Goal: Communication & Community: Answer question/provide support

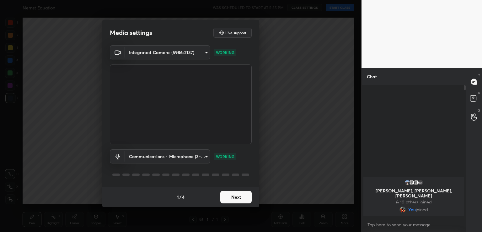
click at [236, 199] on button "Next" at bounding box center [235, 197] width 31 height 13
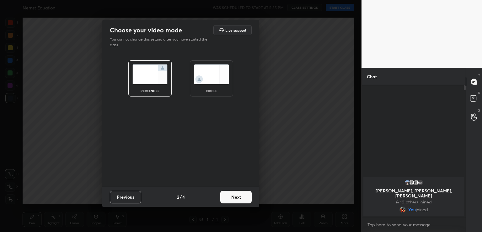
click at [242, 196] on button "Next" at bounding box center [235, 197] width 31 height 13
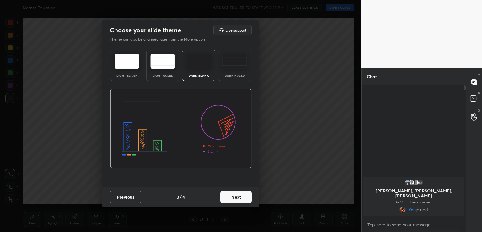
click at [242, 196] on button "Next" at bounding box center [235, 197] width 31 height 13
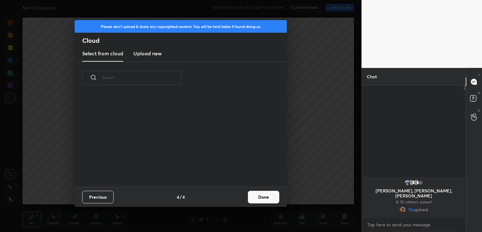
scroll to position [93, 202]
click at [263, 194] on button "Done" at bounding box center [263, 197] width 31 height 13
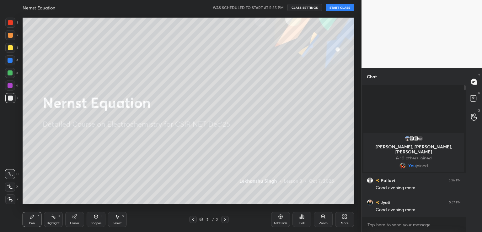
click at [333, 3] on div "Nernst Equation WAS SCHEDULED TO START AT 5:55 PM CLASS SETTINGS START CLASS" at bounding box center [189, 7] width 332 height 15
click at [335, 7] on button "START CLASS" at bounding box center [340, 8] width 28 height 8
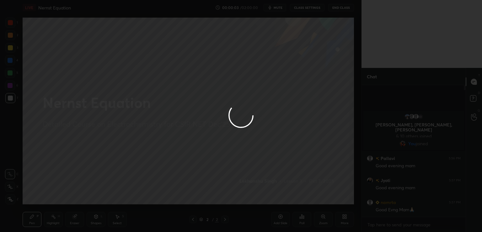
click at [277, 8] on div at bounding box center [241, 116] width 482 height 232
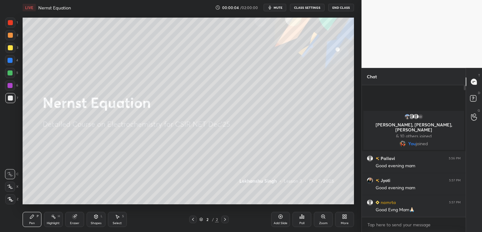
click at [278, 6] on span "mute" at bounding box center [278, 7] width 9 height 4
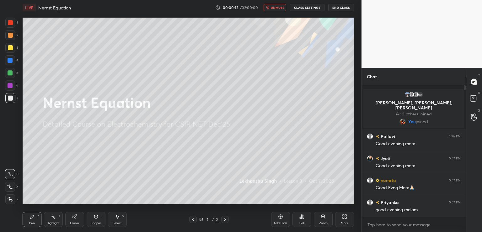
click at [390, 221] on body "1 2 3 4 5 6 7 C X Z C X Z E E Erase all H H LIVE Nernst Equation 00:00:12 / 02:…" at bounding box center [241, 116] width 482 height 232
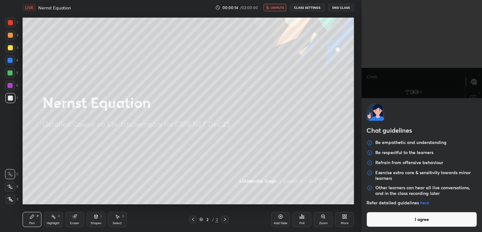
click at [342, 6] on button "End Class" at bounding box center [341, 8] width 26 height 8
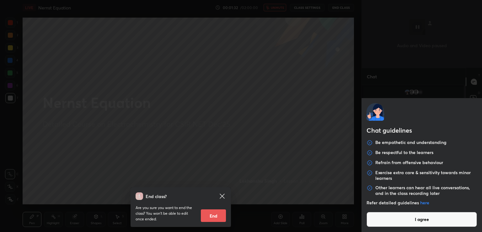
click at [393, 220] on button "I agree" at bounding box center [422, 219] width 111 height 15
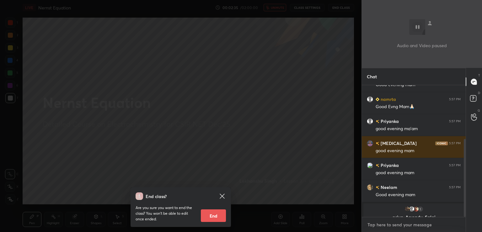
scroll to position [91, 0]
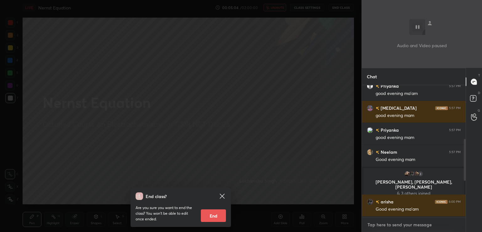
type textarea "x"
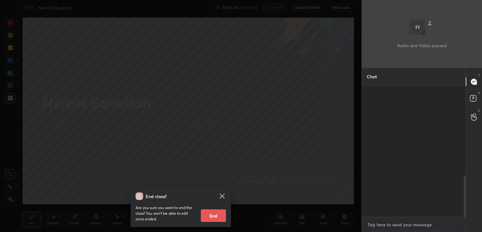
scroll to position [290, 0]
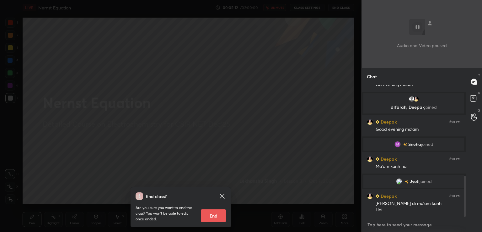
type textarea "J"
type textarea "x"
type textarea "JO"
type textarea "x"
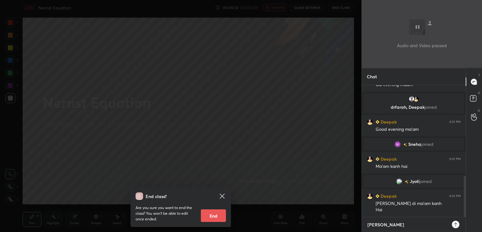
type textarea "JOI"
type textarea "x"
type textarea "JOIN"
type textarea "x"
type textarea "JOINI"
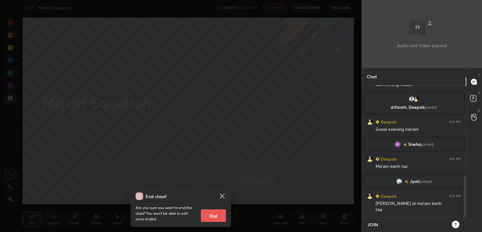
type textarea "x"
type textarea "JOININ"
type textarea "x"
type textarea "JOINING"
type textarea "x"
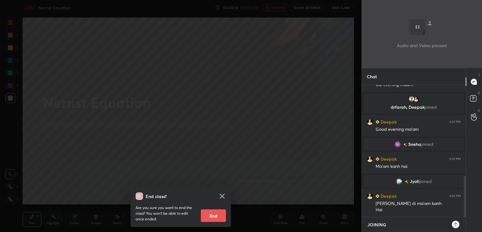
type textarea "JOINING"
type textarea "x"
type textarea "JOINING I"
type textarea "x"
type textarea "JOINING IN"
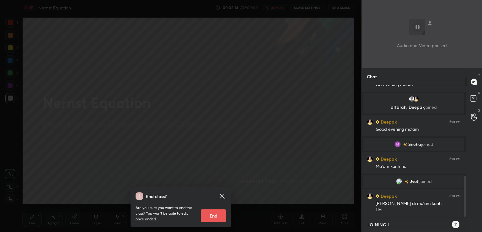
type textarea "x"
type textarea "JOINING IN"
type textarea "x"
type textarea "JOINING IN 5"
type textarea "x"
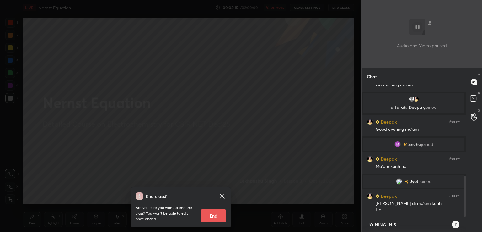
type textarea "JOINING IN 5"
type textarea "x"
type textarea "JOINING IN 5 M"
type textarea "x"
type textarea "JOINING IN 5 MI"
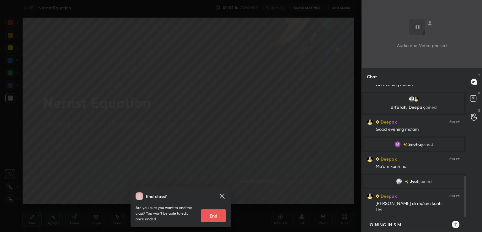
type textarea "x"
type textarea "JOINING IN 5 MIN"
type textarea "x"
type textarea "JOINING IN 5 MINS"
type textarea "x"
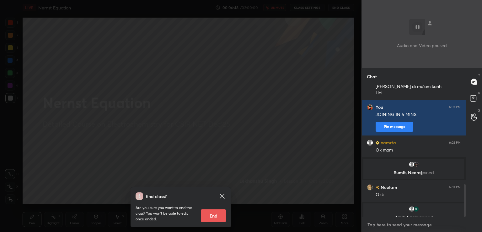
scroll to position [401, 0]
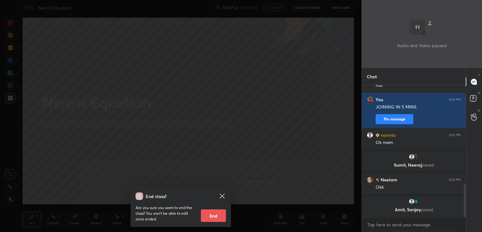
type textarea "x"
click at [224, 195] on icon at bounding box center [223, 196] width 8 height 8
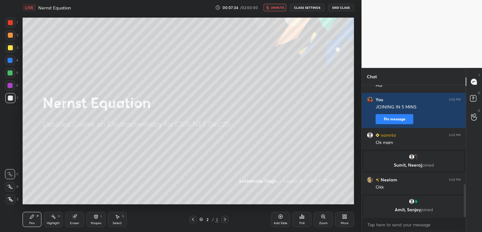
click at [279, 8] on span "unmute" at bounding box center [278, 7] width 14 height 4
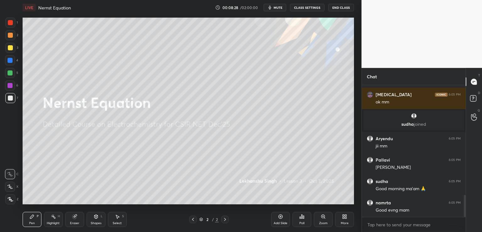
scroll to position [653, 0]
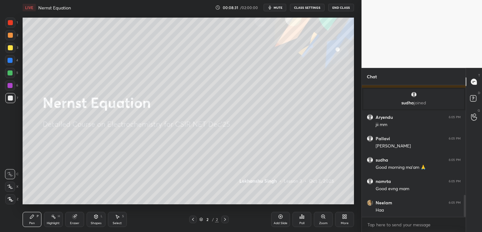
click at [302, 216] on icon at bounding box center [302, 216] width 1 height 4
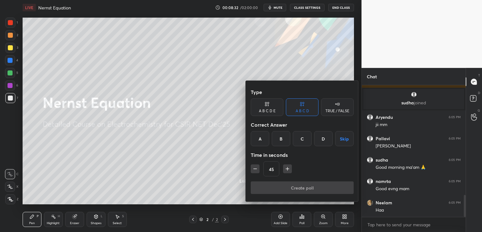
click at [331, 110] on div "TRUE / FALSE" at bounding box center [338, 111] width 24 height 4
click at [262, 137] on div "True" at bounding box center [267, 138] width 33 height 15
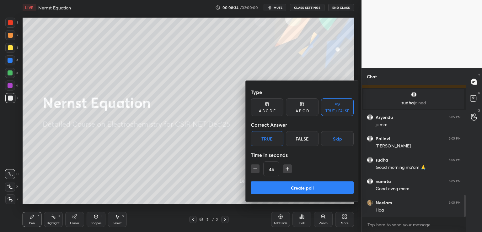
scroll to position [0, 0]
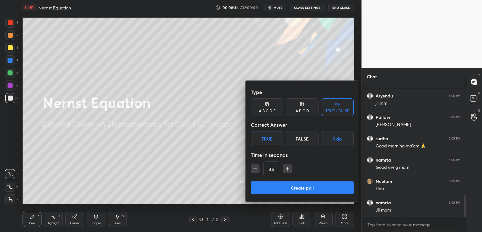
click at [257, 169] on icon "button" at bounding box center [255, 168] width 6 height 6
type input "30"
click at [296, 188] on button "Create poll" at bounding box center [302, 187] width 103 height 13
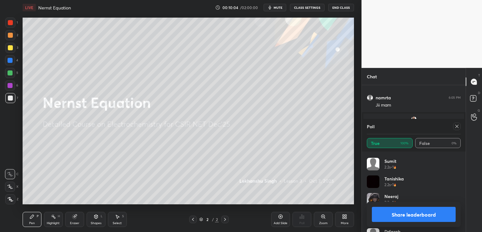
scroll to position [276, 0]
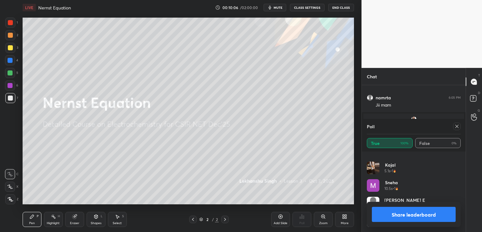
click at [406, 220] on button "Share leaderboard" at bounding box center [414, 214] width 84 height 15
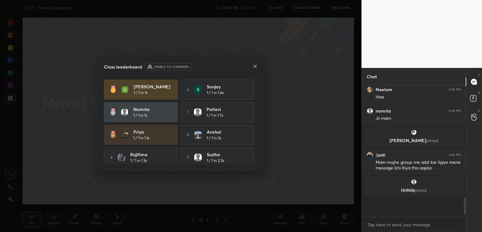
scroll to position [121, 102]
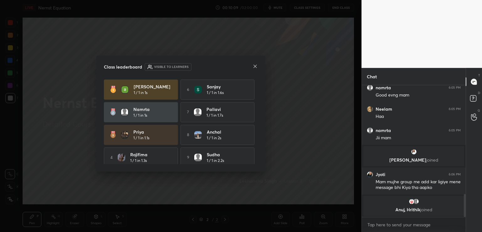
click at [255, 66] on icon at bounding box center [255, 66] width 5 height 5
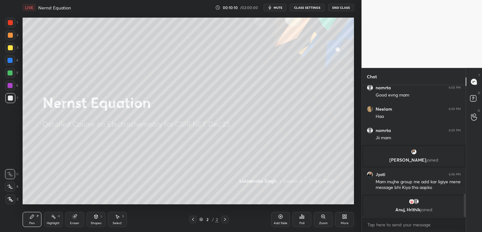
click at [345, 217] on icon at bounding box center [346, 218] width 2 height 2
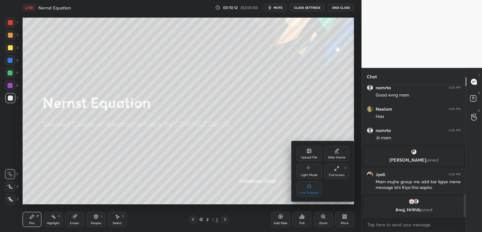
click at [313, 154] on div "Upload File" at bounding box center [309, 153] width 25 height 15
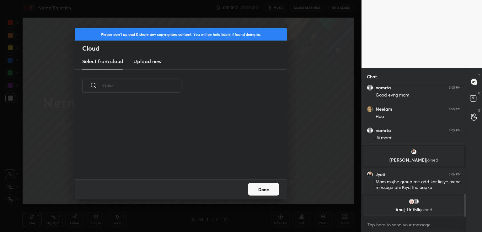
scroll to position [77, 202]
click at [153, 64] on h3 "Upload new" at bounding box center [147, 61] width 28 height 8
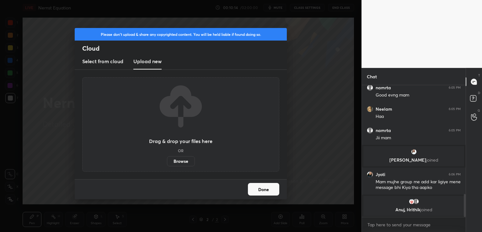
click at [182, 161] on label "Browse" at bounding box center [181, 161] width 28 height 10
click at [167, 161] on input "Browse" at bounding box center [167, 161] width 0 height 10
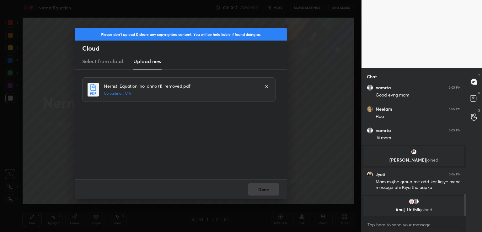
scroll to position [649, 0]
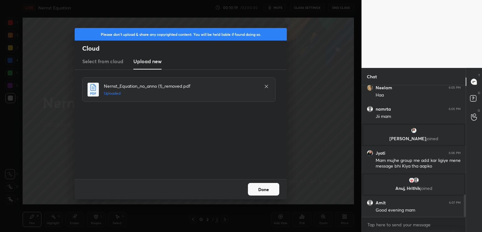
click at [260, 192] on button "Done" at bounding box center [263, 189] width 31 height 13
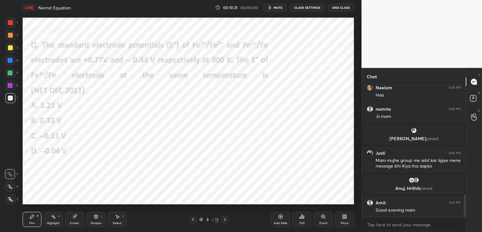
click at [197, 220] on div at bounding box center [193, 219] width 8 height 8
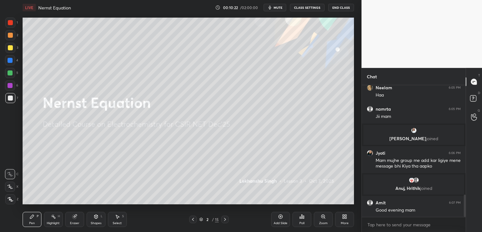
click at [352, 219] on div "More" at bounding box center [344, 219] width 19 height 15
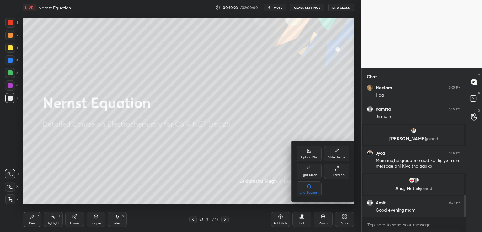
click at [309, 154] on div "Upload File" at bounding box center [309, 153] width 25 height 15
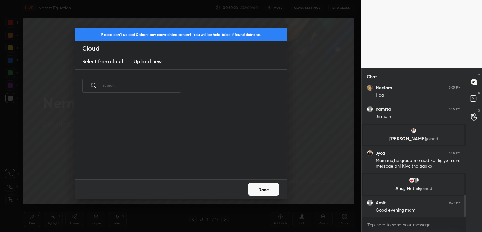
scroll to position [77, 202]
click at [134, 60] on h3 "Upload new" at bounding box center [147, 61] width 28 height 8
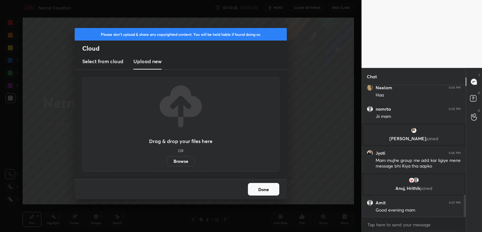
click at [174, 160] on label "Browse" at bounding box center [181, 161] width 28 height 10
click at [167, 160] on input "Browse" at bounding box center [167, 161] width 0 height 10
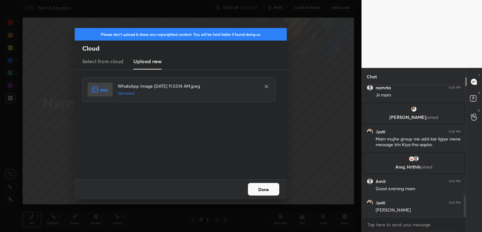
click at [261, 191] on button "Done" at bounding box center [263, 189] width 31 height 13
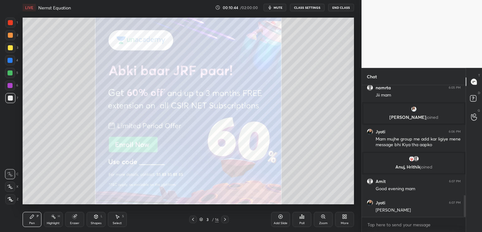
click at [192, 218] on icon at bounding box center [193, 219] width 5 height 5
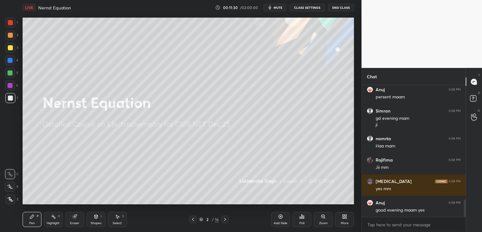
scroll to position [886, 0]
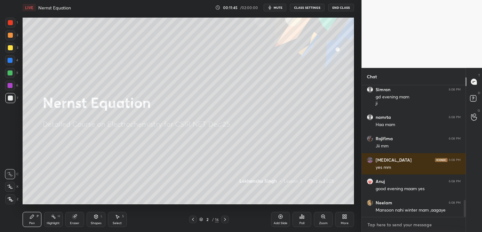
type textarea "x"
click at [390, 226] on textarea at bounding box center [414, 225] width 94 height 10
paste textarea "[URL][DOMAIN_NAME]"
type textarea "[URL][DOMAIN_NAME]"
type textarea "x"
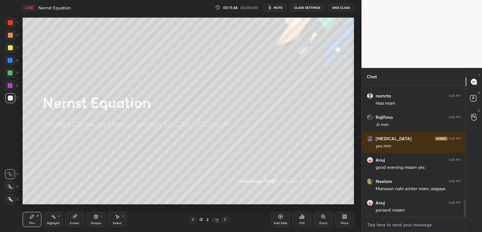
scroll to position [948, 0]
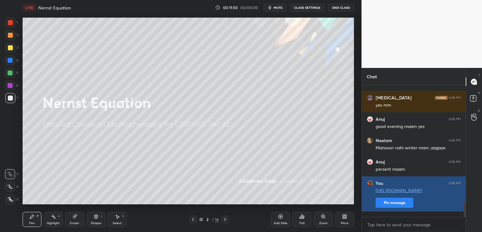
click at [397, 208] on button "Pin message" at bounding box center [395, 203] width 38 height 10
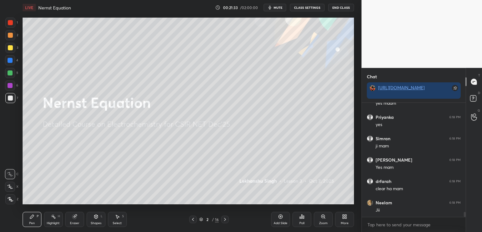
scroll to position [2427, 0]
click at [301, 218] on icon at bounding box center [302, 216] width 5 height 5
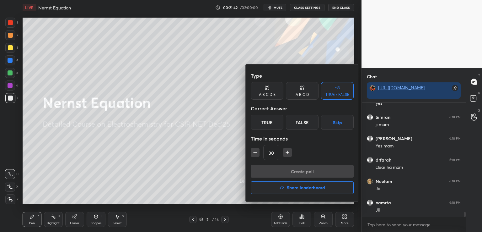
click at [262, 122] on div "True" at bounding box center [267, 122] width 33 height 15
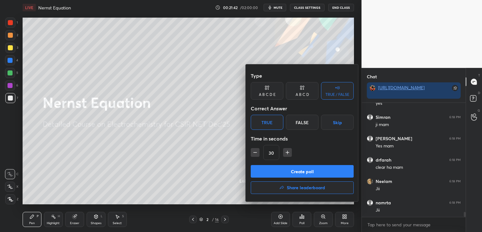
drag, startPoint x: 287, startPoint y: 168, endPoint x: 266, endPoint y: 165, distance: 20.9
click at [285, 168] on button "Create poll" at bounding box center [302, 171] width 103 height 13
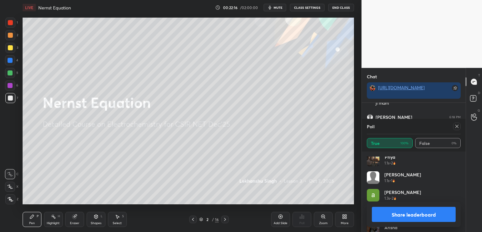
scroll to position [0, 0]
click at [458, 127] on icon at bounding box center [457, 126] width 3 height 3
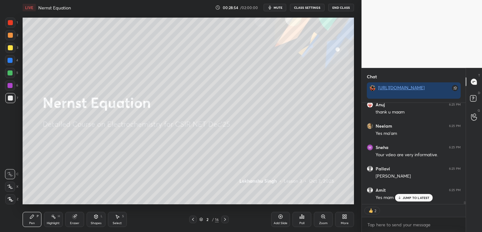
scroll to position [3489, 0]
click at [427, 199] on p "JUMP TO LATEST" at bounding box center [416, 198] width 27 height 4
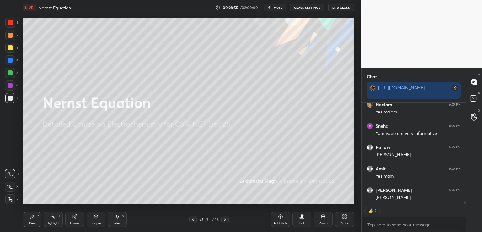
scroll to position [3511, 0]
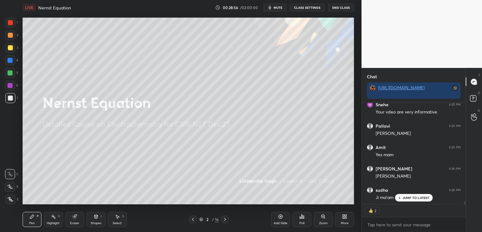
click at [409, 198] on p "JUMP TO LATEST" at bounding box center [416, 198] width 27 height 4
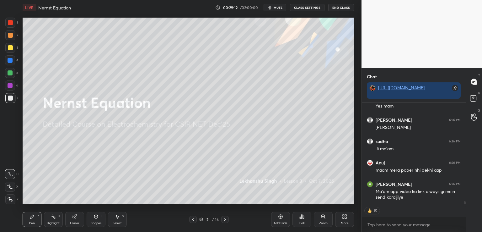
scroll to position [3581, 0]
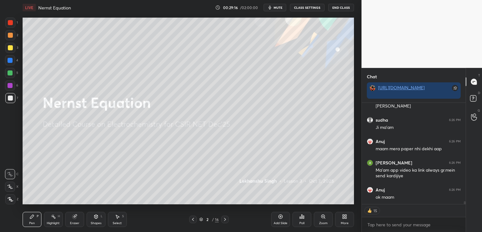
drag, startPoint x: 9, startPoint y: 48, endPoint x: 18, endPoint y: 49, distance: 9.5
click at [9, 48] on div at bounding box center [10, 47] width 5 height 5
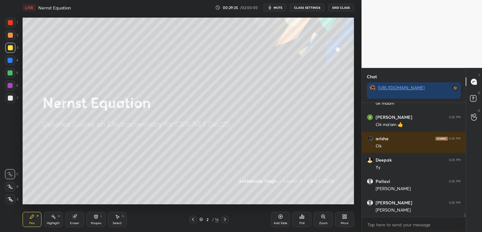
scroll to position [3696, 0]
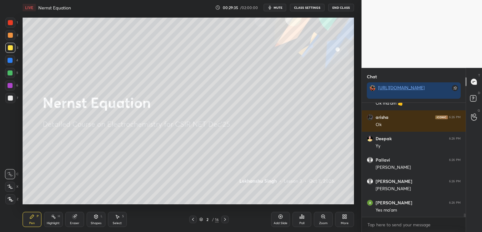
click at [223, 219] on icon at bounding box center [225, 219] width 5 height 5
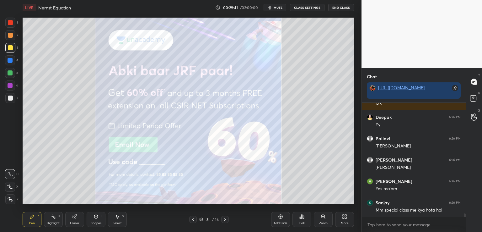
scroll to position [3739, 0]
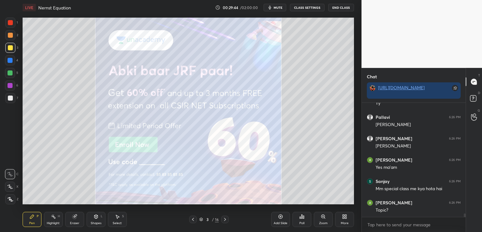
click at [10, 101] on div at bounding box center [10, 98] width 10 height 10
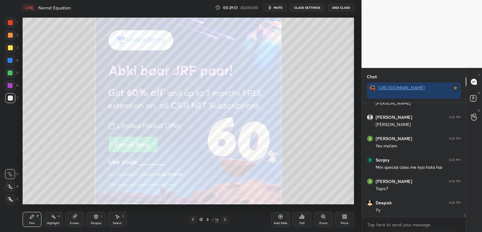
scroll to position [3781, 0]
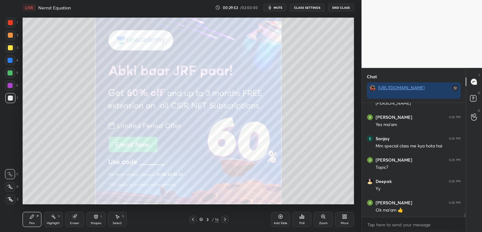
click at [10, 198] on icon at bounding box center [10, 199] width 5 height 4
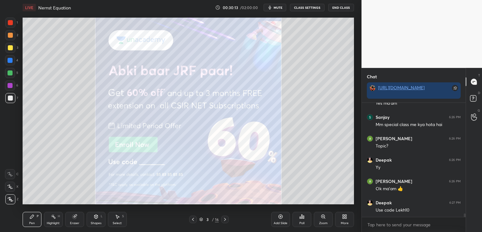
scroll to position [3824, 0]
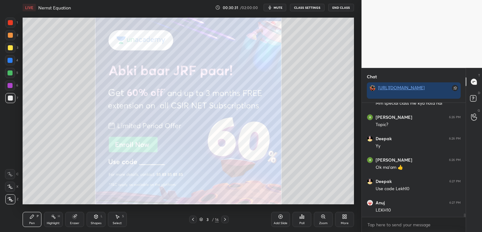
click at [225, 220] on icon at bounding box center [225, 219] width 2 height 3
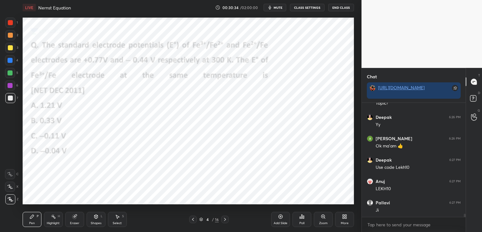
scroll to position [3873, 0]
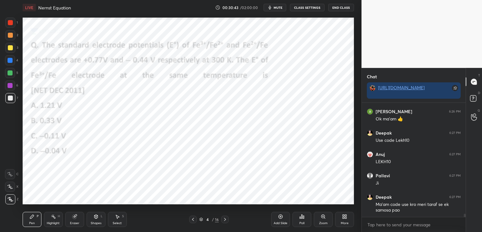
click at [8, 22] on div at bounding box center [10, 22] width 5 height 5
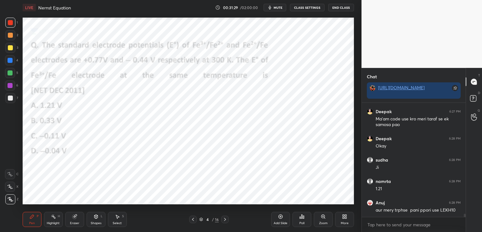
scroll to position [3979, 0]
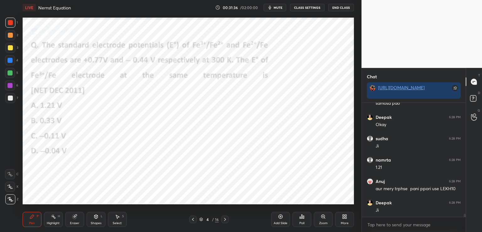
click at [303, 219] on icon at bounding box center [302, 216] width 5 height 5
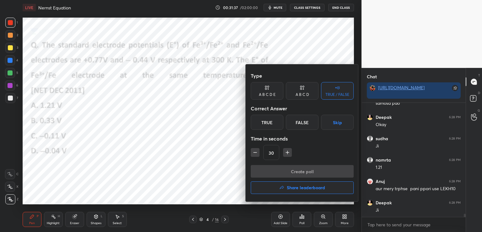
click at [302, 91] on div "A B C D" at bounding box center [302, 91] width 33 height 18
click at [323, 121] on div "D" at bounding box center [323, 122] width 19 height 15
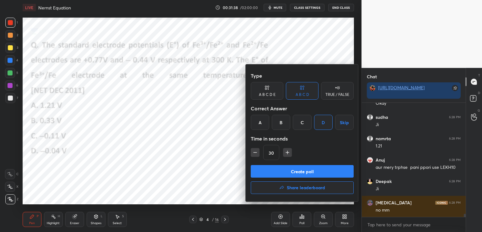
click at [313, 167] on button "Create poll" at bounding box center [302, 171] width 103 height 13
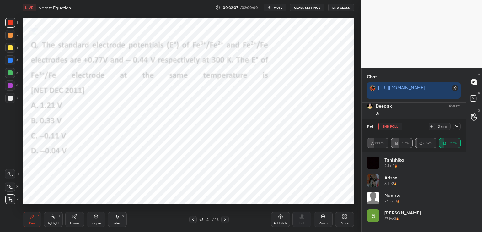
scroll to position [4097, 0]
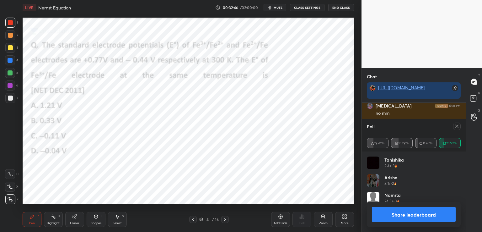
click at [413, 212] on button "Share leaderboard" at bounding box center [414, 214] width 84 height 15
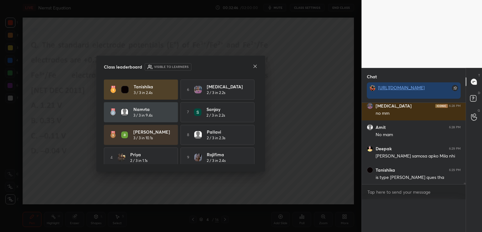
scroll to position [4090, 0]
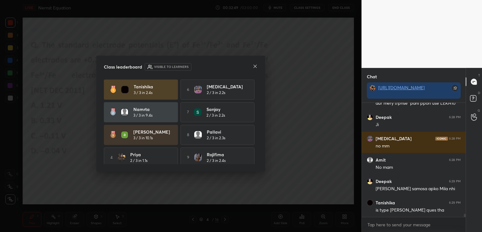
click at [254, 65] on icon at bounding box center [255, 66] width 3 height 3
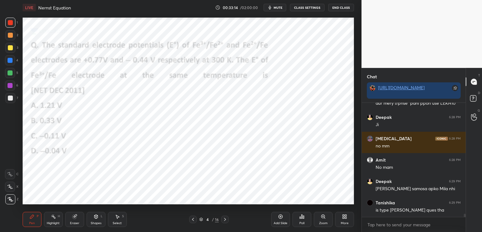
scroll to position [4092, 0]
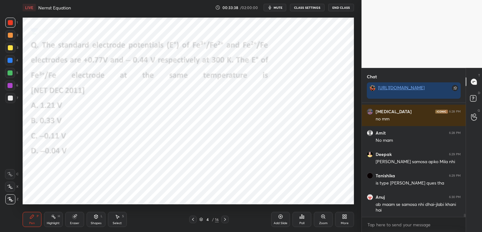
click at [13, 86] on div at bounding box center [10, 85] width 10 height 10
click at [78, 215] on div "Eraser" at bounding box center [74, 219] width 19 height 15
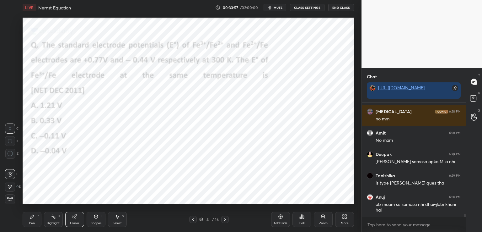
click at [10, 188] on icon at bounding box center [10, 186] width 5 height 5
click at [33, 218] on icon at bounding box center [32, 216] width 5 height 5
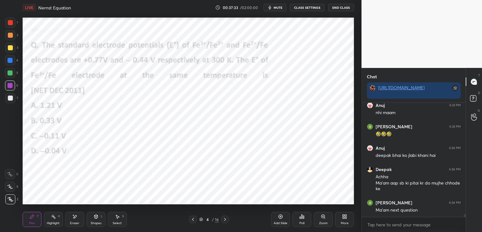
scroll to position [4543, 0]
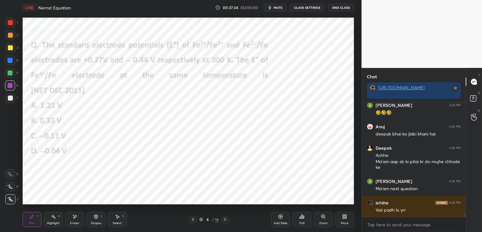
click at [225, 220] on icon at bounding box center [225, 219] width 5 height 5
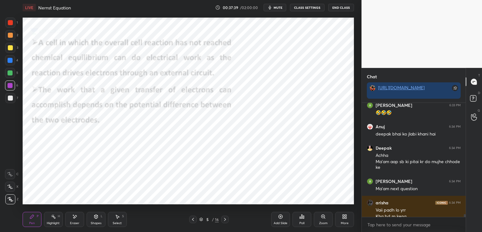
scroll to position [4550, 0]
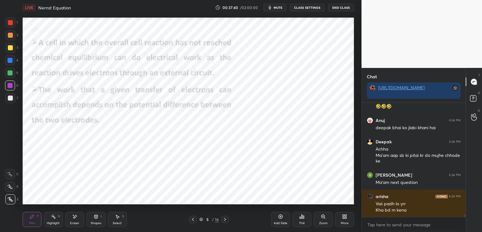
click at [10, 24] on div at bounding box center [10, 22] width 5 height 5
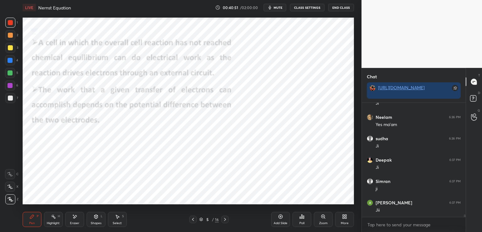
scroll to position [4957, 0]
click at [221, 220] on div at bounding box center [225, 219] width 8 height 8
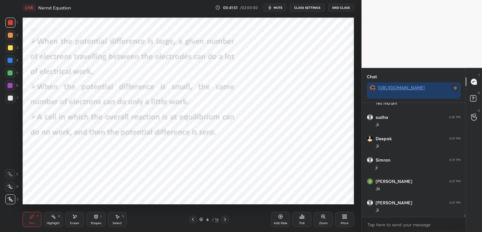
click at [76, 214] on icon at bounding box center [74, 216] width 5 height 5
click at [32, 215] on icon at bounding box center [32, 216] width 4 height 4
click at [225, 220] on icon at bounding box center [225, 219] width 5 height 5
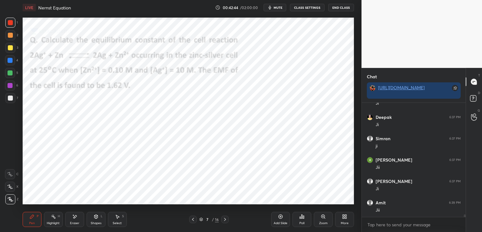
click at [191, 218] on icon at bounding box center [193, 219] width 5 height 5
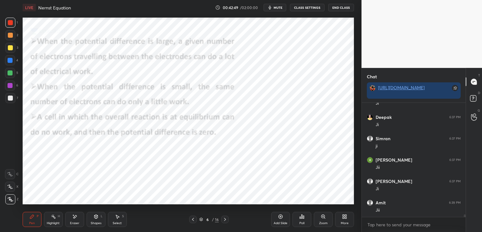
click at [278, 216] on icon at bounding box center [280, 216] width 5 height 5
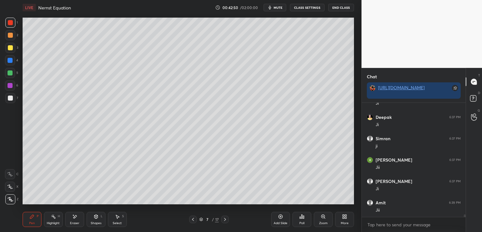
click at [9, 47] on div at bounding box center [10, 47] width 5 height 5
click at [10, 73] on div at bounding box center [10, 72] width 5 height 5
click at [9, 100] on div at bounding box center [10, 97] width 5 height 5
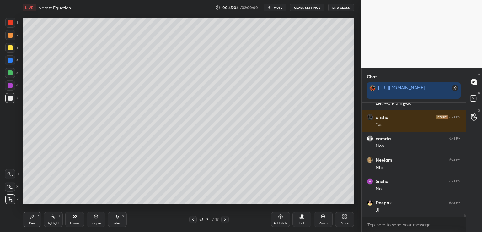
scroll to position [5241, 0]
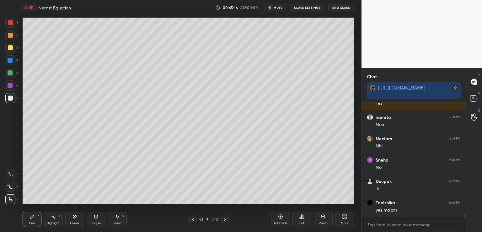
click at [74, 217] on icon at bounding box center [74, 216] width 3 height 3
click at [36, 219] on div "Pen P" at bounding box center [32, 219] width 19 height 15
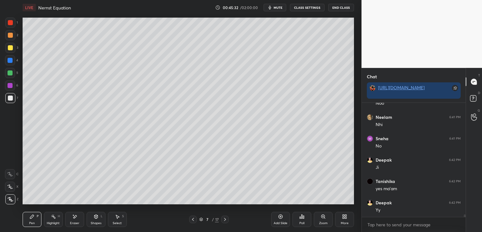
click at [76, 222] on div "Eraser" at bounding box center [74, 222] width 9 height 3
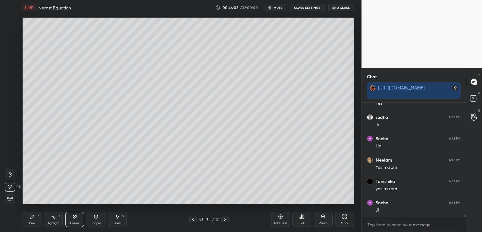
scroll to position [5412, 0]
click at [35, 220] on div "Pen P" at bounding box center [32, 219] width 19 height 15
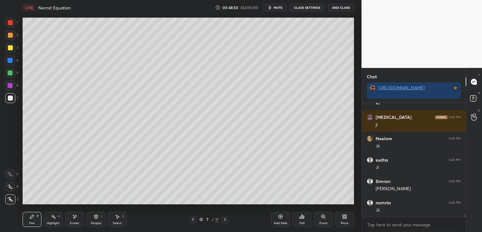
scroll to position [5729, 0]
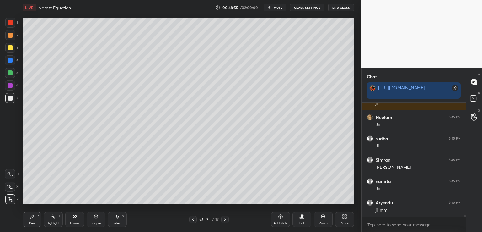
click at [228, 220] on div at bounding box center [225, 219] width 8 height 8
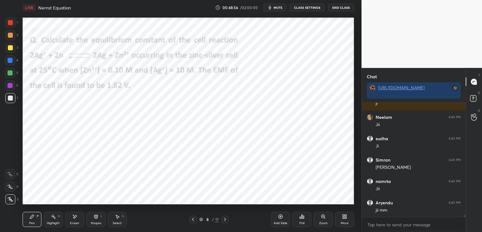
click at [194, 220] on icon at bounding box center [193, 219] width 5 height 5
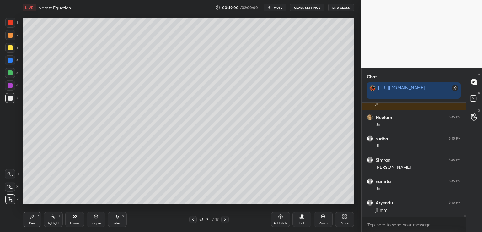
click at [278, 5] on button "mute" at bounding box center [275, 8] width 23 height 8
click at [340, 6] on button "End Class" at bounding box center [341, 8] width 26 height 8
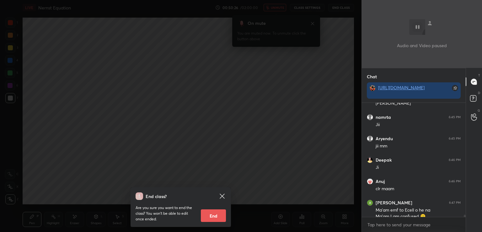
scroll to position [5799, 0]
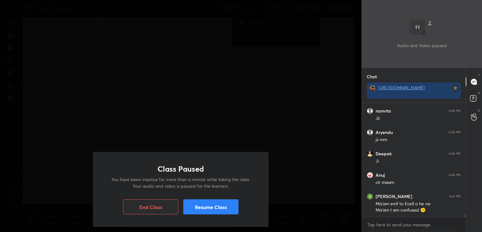
click at [220, 211] on button "Resume Class" at bounding box center [210, 206] width 55 height 15
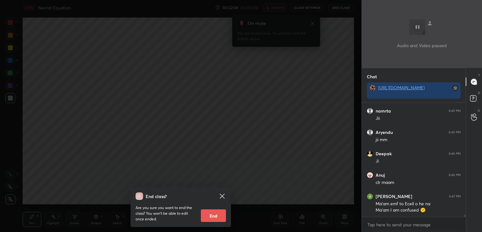
click at [223, 198] on icon at bounding box center [222, 195] width 5 height 5
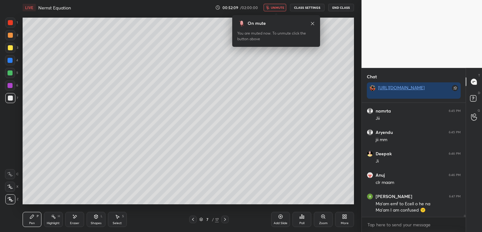
click at [274, 4] on button "unmute" at bounding box center [275, 8] width 23 height 8
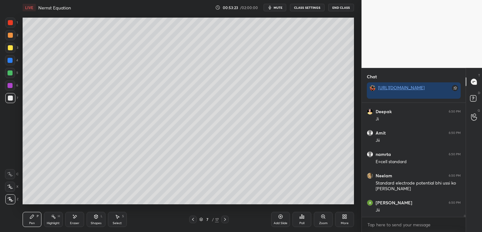
scroll to position [5976, 0]
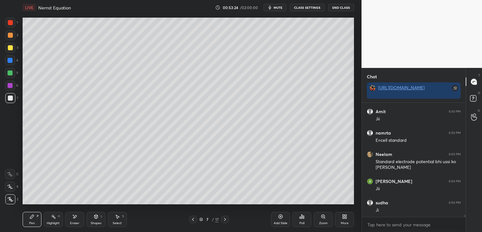
click at [224, 220] on icon at bounding box center [225, 219] width 5 height 5
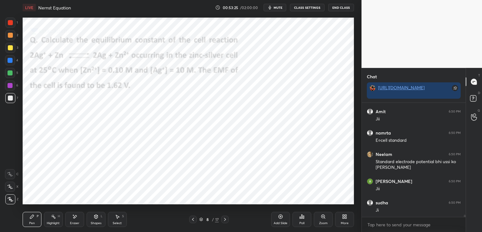
click at [191, 219] on icon at bounding box center [193, 219] width 5 height 5
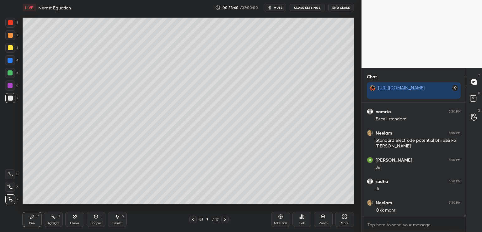
scroll to position [6019, 0]
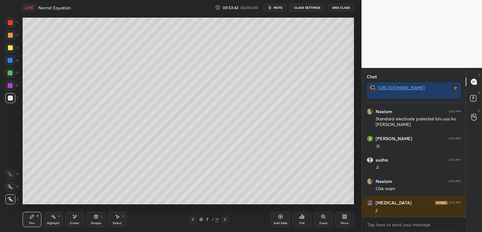
click at [279, 215] on icon at bounding box center [281, 216] width 4 height 4
click at [12, 47] on div at bounding box center [10, 47] width 5 height 5
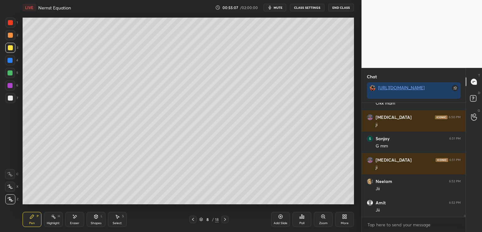
scroll to position [6125, 0]
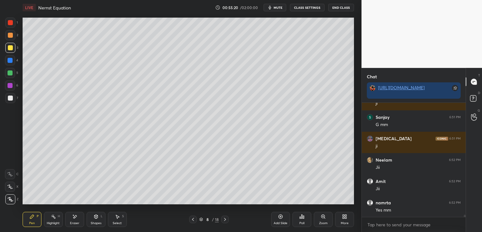
click at [10, 100] on div at bounding box center [10, 97] width 5 height 5
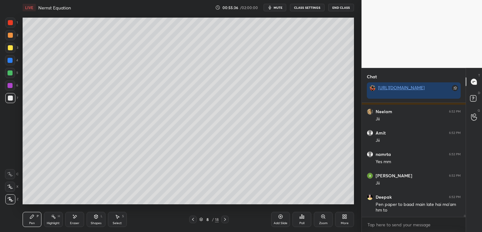
scroll to position [6195, 0]
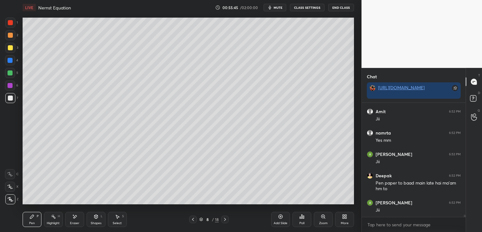
click at [354, 103] on div "Setting up your live class Poll for secs No correct answer Start poll" at bounding box center [188, 111] width 337 height 192
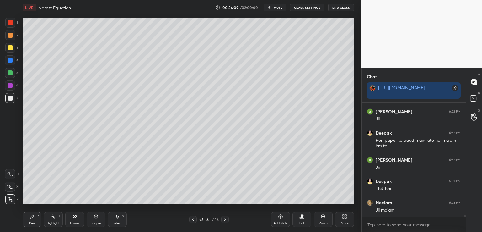
scroll to position [6259, 0]
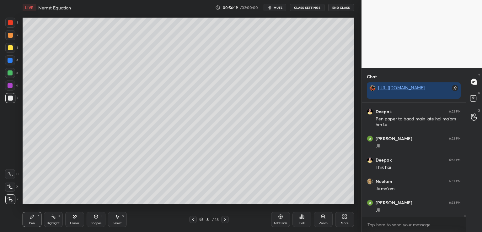
click at [76, 221] on div "Eraser" at bounding box center [74, 222] width 9 height 3
click at [33, 218] on icon at bounding box center [32, 216] width 5 height 5
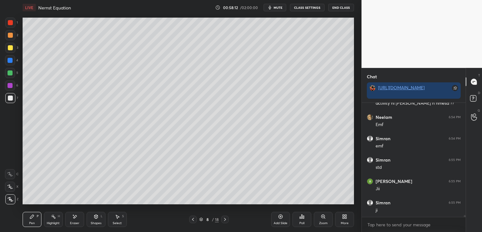
scroll to position [6729, 0]
click at [72, 218] on icon at bounding box center [74, 216] width 5 height 5
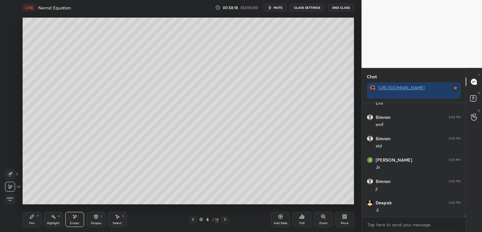
click at [30, 217] on icon at bounding box center [32, 216] width 5 height 5
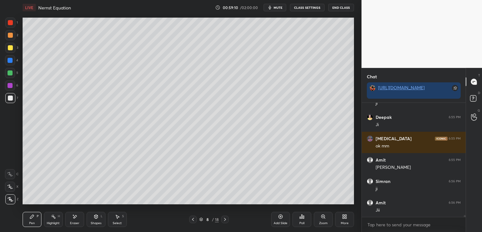
scroll to position [6836, 0]
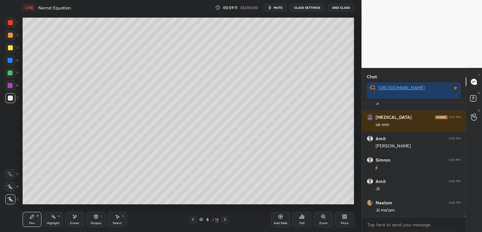
click at [70, 215] on div "Eraser" at bounding box center [74, 219] width 19 height 15
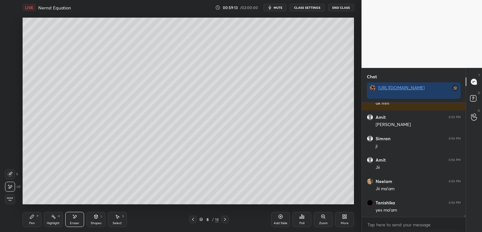
click at [30, 218] on icon at bounding box center [32, 216] width 4 height 4
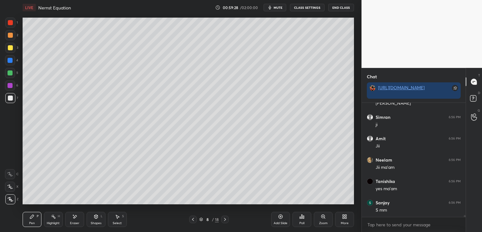
scroll to position [6900, 0]
click at [99, 218] on div "Shapes L" at bounding box center [96, 219] width 19 height 15
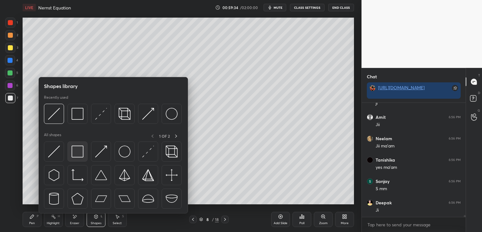
click at [79, 154] on img at bounding box center [78, 151] width 12 height 12
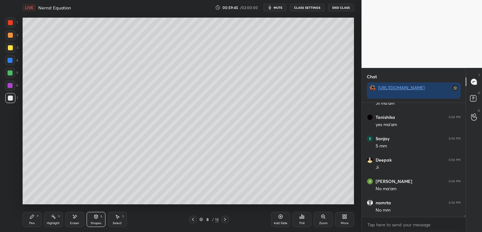
scroll to position [6964, 0]
click at [8, 97] on div at bounding box center [10, 97] width 5 height 5
click at [31, 218] on icon at bounding box center [32, 216] width 4 height 4
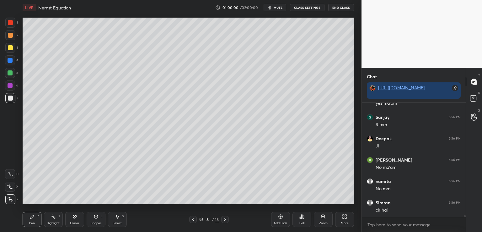
click at [281, 218] on icon at bounding box center [280, 216] width 5 height 5
click at [14, 46] on div at bounding box center [10, 48] width 10 height 10
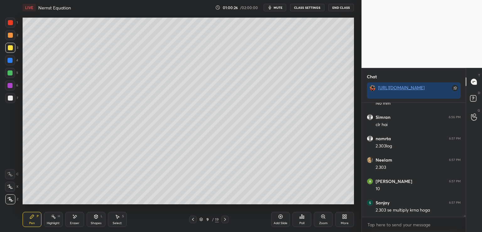
click at [192, 220] on icon at bounding box center [193, 219] width 5 height 5
click at [225, 218] on icon at bounding box center [225, 219] width 5 height 5
click at [97, 215] on icon at bounding box center [96, 215] width 3 height 1
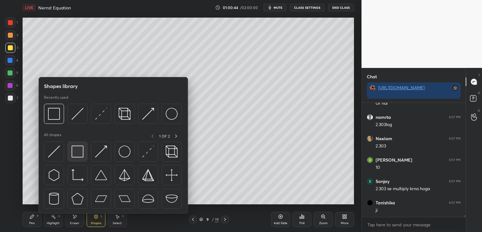
click at [80, 144] on div at bounding box center [78, 151] width 20 height 20
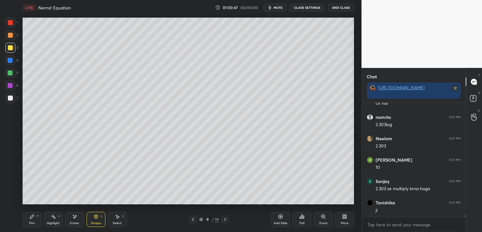
scroll to position [7092, 0]
click at [10, 98] on div at bounding box center [10, 97] width 5 height 5
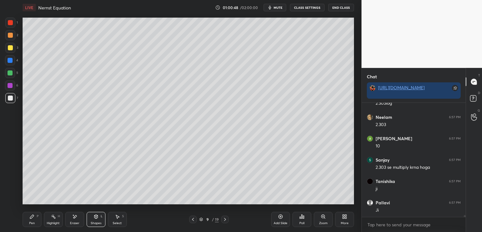
click at [30, 218] on icon at bounding box center [32, 216] width 4 height 4
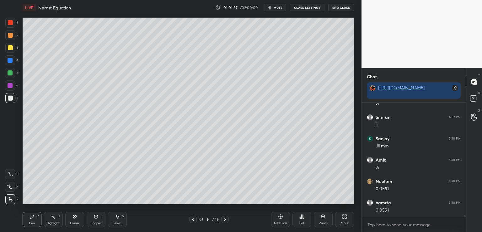
scroll to position [7220, 0]
click at [94, 213] on div "Shapes L" at bounding box center [96, 219] width 19 height 15
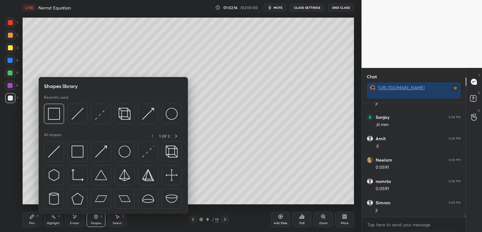
click at [77, 144] on div at bounding box center [78, 151] width 20 height 20
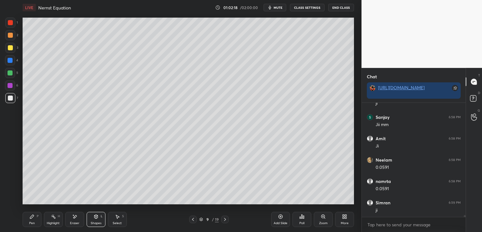
click at [31, 218] on icon at bounding box center [32, 216] width 4 height 4
click at [195, 219] on icon at bounding box center [193, 219] width 5 height 5
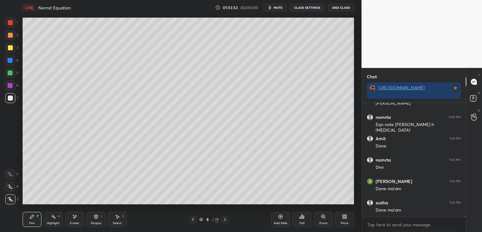
scroll to position [7455, 0]
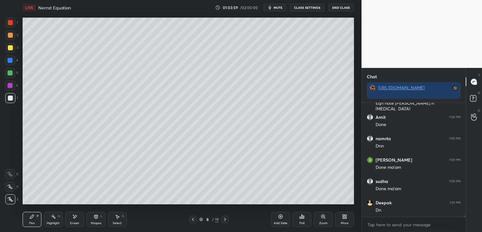
click at [223, 218] on icon at bounding box center [225, 219] width 5 height 5
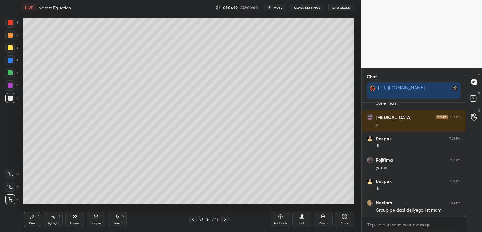
scroll to position [7797, 0]
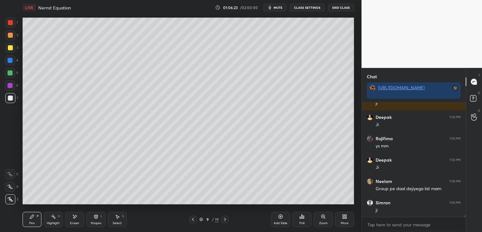
click at [226, 219] on icon at bounding box center [225, 219] width 5 height 5
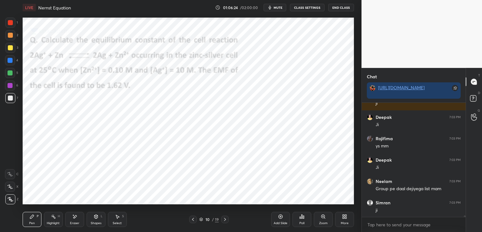
click at [192, 218] on icon at bounding box center [193, 219] width 5 height 5
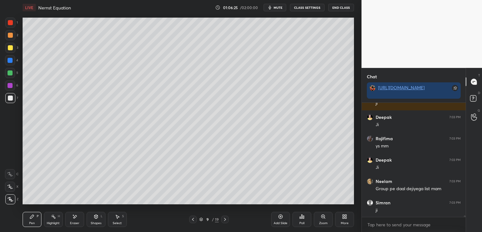
scroll to position [7818, 0]
click at [278, 217] on icon at bounding box center [280, 216] width 5 height 5
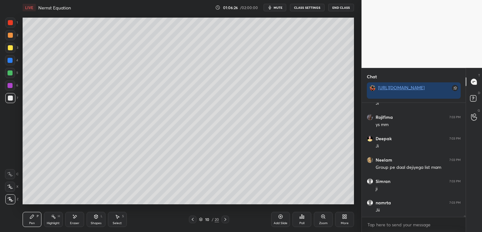
scroll to position [7839, 0]
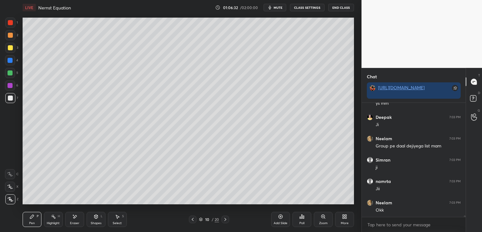
click at [11, 48] on div at bounding box center [10, 47] width 5 height 5
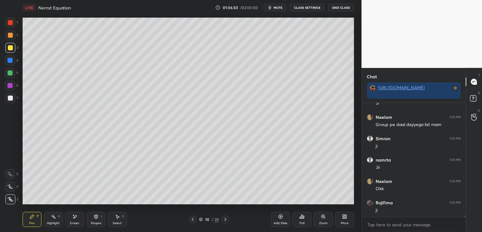
click at [74, 213] on div "Eraser" at bounding box center [74, 219] width 19 height 15
click at [33, 219] on div "Pen P" at bounding box center [32, 219] width 19 height 15
click at [12, 97] on div at bounding box center [10, 97] width 5 height 5
click at [74, 217] on icon at bounding box center [74, 216] width 3 height 3
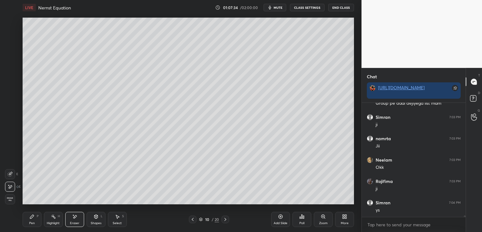
click at [30, 216] on icon at bounding box center [32, 216] width 5 height 5
click at [73, 220] on div "Eraser" at bounding box center [74, 219] width 19 height 15
click at [36, 217] on div "Pen P" at bounding box center [32, 219] width 19 height 15
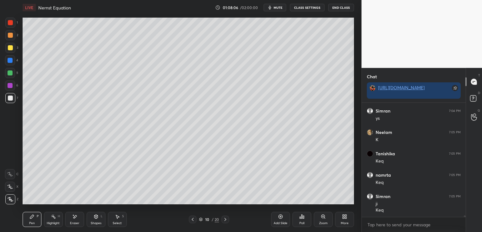
scroll to position [7995, 0]
click at [95, 218] on icon at bounding box center [96, 216] width 3 height 4
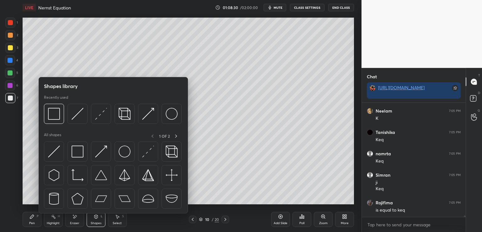
click at [80, 152] on img at bounding box center [78, 151] width 12 height 12
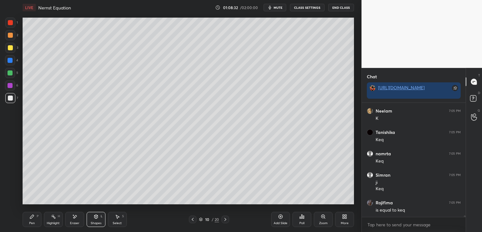
click at [36, 218] on div "Pen P" at bounding box center [32, 219] width 19 height 15
click at [12, 45] on div at bounding box center [10, 48] width 10 height 10
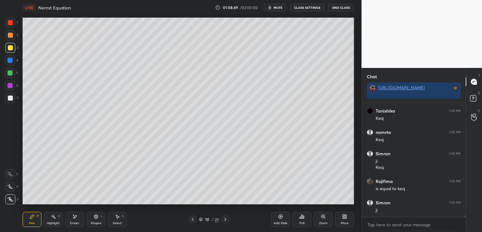
click at [98, 217] on icon at bounding box center [96, 216] width 3 height 4
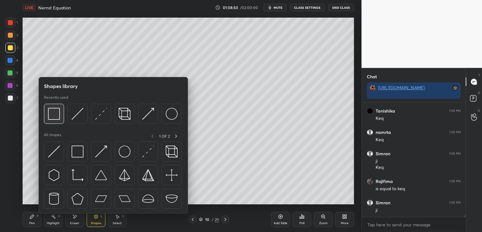
click at [59, 116] on img at bounding box center [54, 114] width 12 height 12
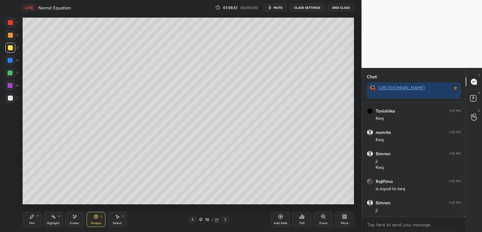
click at [77, 219] on icon at bounding box center [74, 216] width 5 height 5
click at [94, 220] on div "Shapes L" at bounding box center [96, 219] width 19 height 15
click at [10, 98] on div at bounding box center [10, 97] width 5 height 5
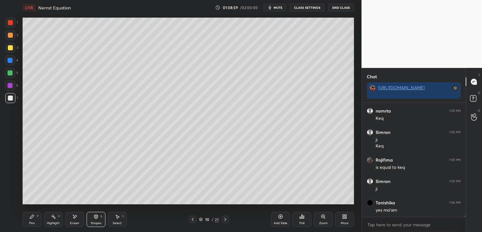
click at [32, 219] on icon at bounding box center [32, 216] width 5 height 5
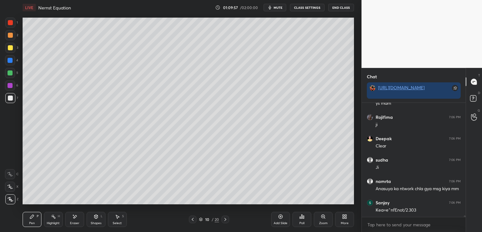
scroll to position [8187, 0]
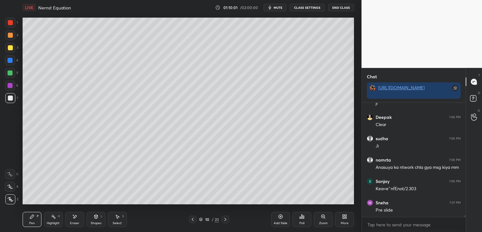
click at [192, 219] on icon at bounding box center [193, 219] width 2 height 3
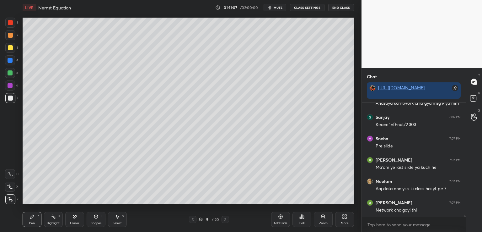
scroll to position [8273, 0]
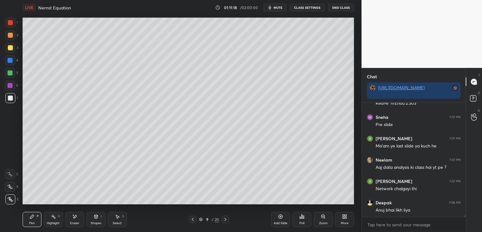
click at [221, 219] on div "9 / 20" at bounding box center [209, 219] width 40 height 8
click at [225, 219] on icon at bounding box center [226, 219] width 2 height 3
click at [225, 219] on icon at bounding box center [225, 219] width 5 height 5
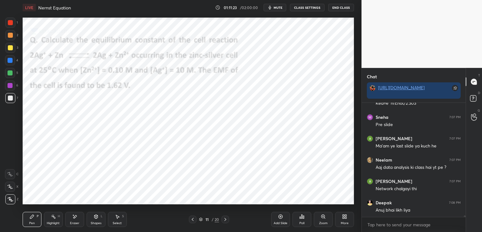
click at [194, 219] on icon at bounding box center [192, 219] width 5 height 5
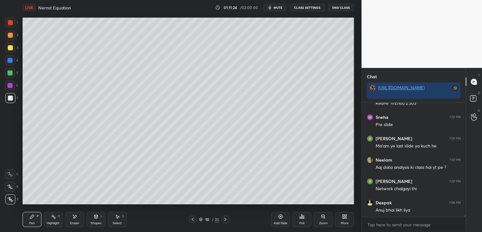
click at [225, 218] on icon at bounding box center [225, 219] width 5 height 5
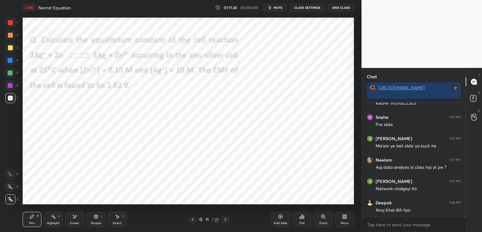
click at [225, 217] on icon at bounding box center [225, 219] width 5 height 5
click at [225, 218] on icon at bounding box center [225, 219] width 5 height 5
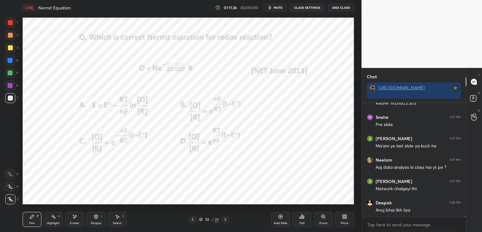
click at [195, 220] on icon at bounding box center [192, 219] width 5 height 5
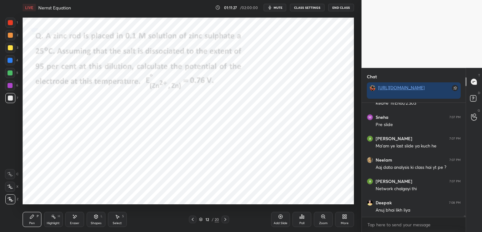
click at [193, 219] on icon at bounding box center [192, 219] width 5 height 5
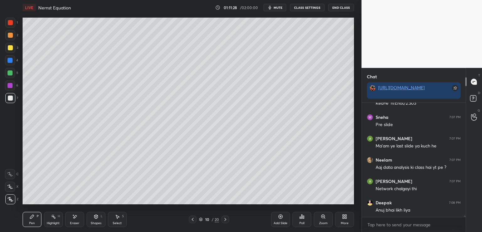
click at [278, 219] on div "Add Slide" at bounding box center [280, 219] width 19 height 15
click at [194, 217] on icon at bounding box center [193, 219] width 5 height 5
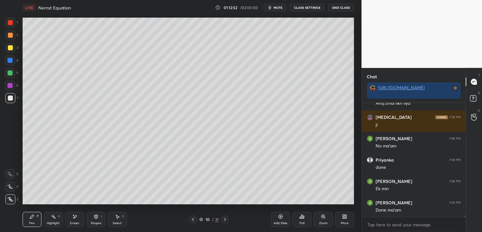
scroll to position [8401, 0]
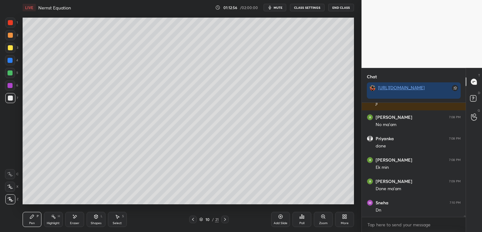
click at [227, 216] on div at bounding box center [225, 219] width 8 height 8
click at [11, 47] on div at bounding box center [10, 47] width 5 height 5
click at [354, 101] on div "Setting up your live class Poll for secs No correct answer Start poll" at bounding box center [188, 111] width 337 height 192
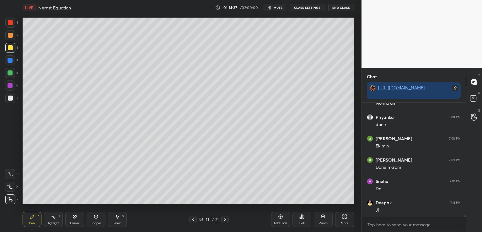
click at [341, 6] on button "End Class" at bounding box center [341, 8] width 26 height 8
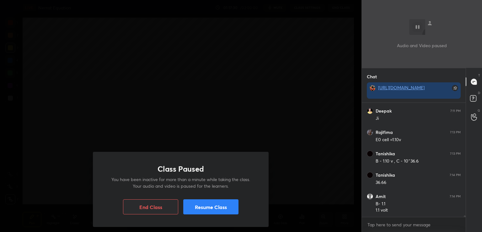
scroll to position [8535, 0]
click at [228, 203] on button "Resume Class" at bounding box center [210, 206] width 55 height 15
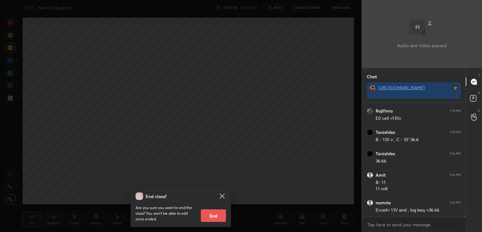
click at [220, 192] on icon at bounding box center [223, 196] width 8 height 8
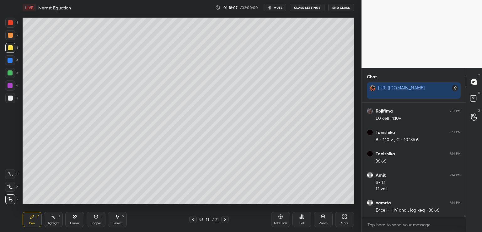
scroll to position [8556, 0]
click at [12, 97] on div at bounding box center [10, 97] width 5 height 5
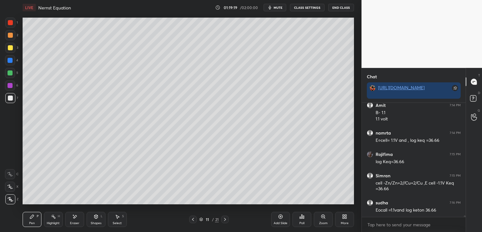
scroll to position [8626, 0]
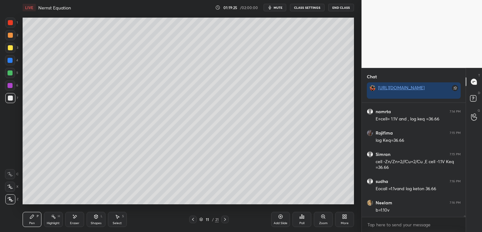
click at [74, 218] on icon at bounding box center [74, 216] width 3 height 3
click at [33, 218] on icon at bounding box center [32, 216] width 5 height 5
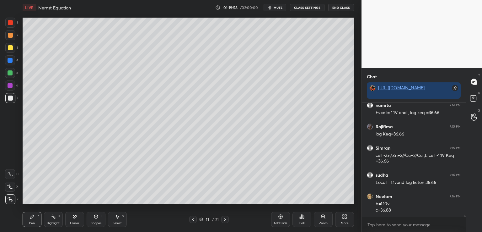
click at [7, 51] on div at bounding box center [10, 48] width 10 height 10
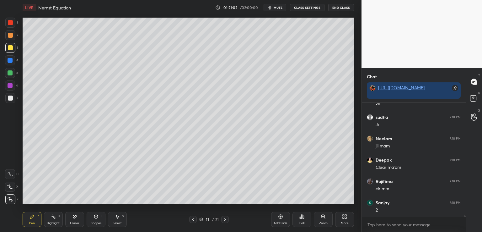
scroll to position [8953, 0]
click at [223, 217] on icon at bounding box center [225, 219] width 5 height 5
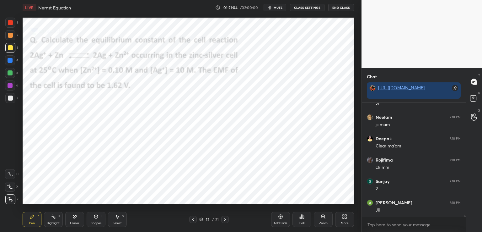
click at [224, 218] on icon at bounding box center [225, 219] width 5 height 5
click at [224, 219] on icon at bounding box center [225, 219] width 5 height 5
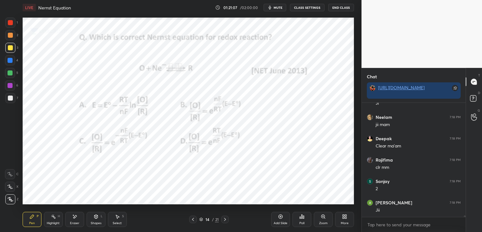
scroll to position [8974, 0]
click at [9, 24] on div at bounding box center [10, 22] width 5 height 5
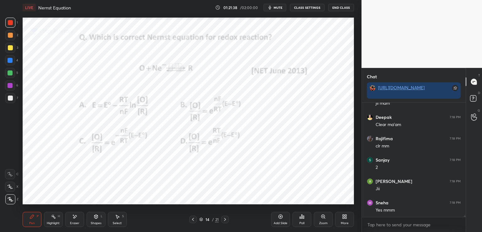
scroll to position [8995, 0]
click at [224, 217] on icon at bounding box center [225, 219] width 5 height 5
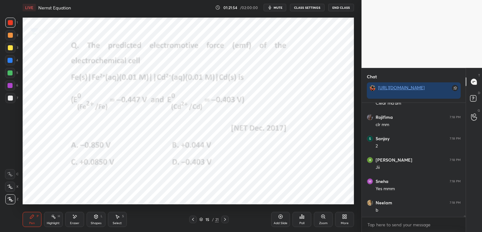
click at [194, 219] on icon at bounding box center [193, 219] width 5 height 5
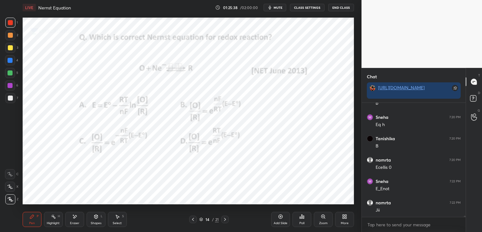
scroll to position [9279, 0]
click at [224, 219] on icon at bounding box center [225, 219] width 5 height 5
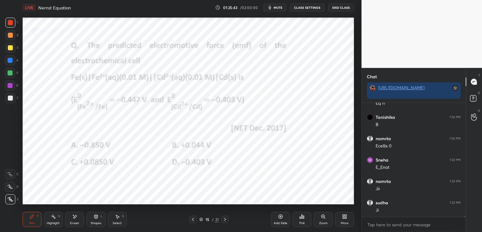
click at [193, 219] on icon at bounding box center [193, 219] width 5 height 5
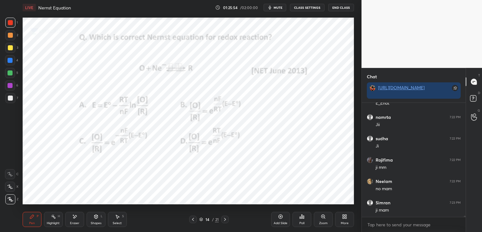
scroll to position [9365, 0]
click at [225, 221] on icon at bounding box center [225, 219] width 5 height 5
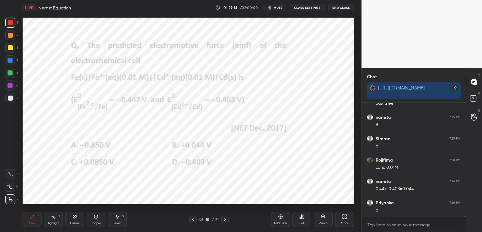
scroll to position [9696, 0]
click at [72, 220] on div "Eraser" at bounding box center [74, 219] width 19 height 15
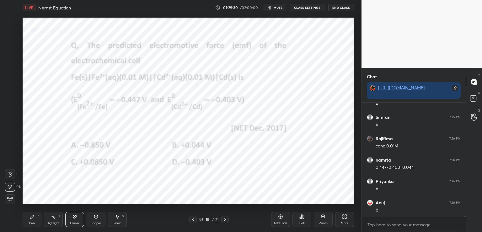
click at [45, 218] on div "Highlight H" at bounding box center [53, 219] width 19 height 15
click at [71, 218] on div "Eraser" at bounding box center [74, 219] width 19 height 15
click at [34, 220] on div "Pen P" at bounding box center [32, 219] width 19 height 15
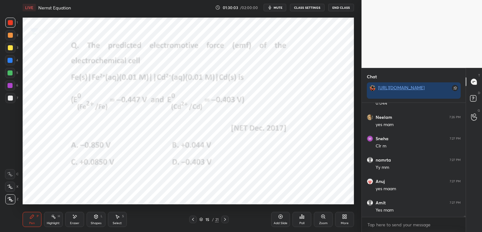
scroll to position [9867, 0]
click at [13, 61] on div at bounding box center [10, 60] width 10 height 10
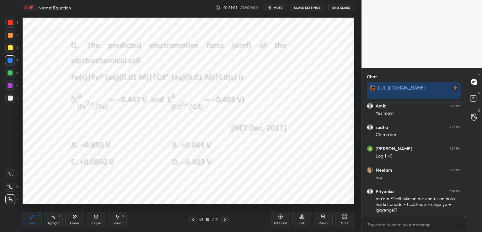
click at [13, 21] on div at bounding box center [10, 22] width 5 height 5
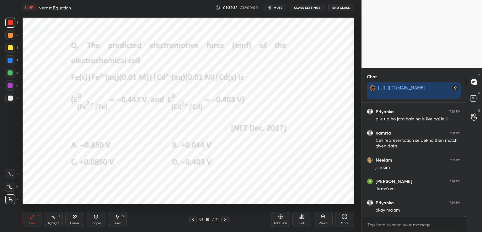
scroll to position [10104, 0]
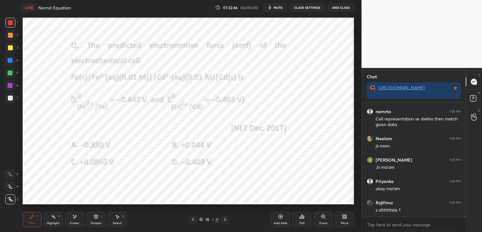
click at [279, 217] on icon at bounding box center [281, 216] width 4 height 4
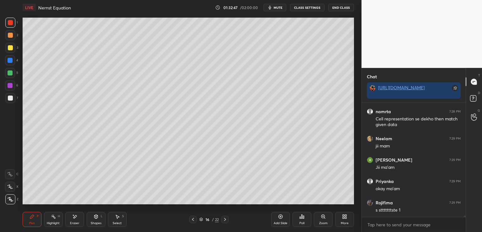
scroll to position [10125, 0]
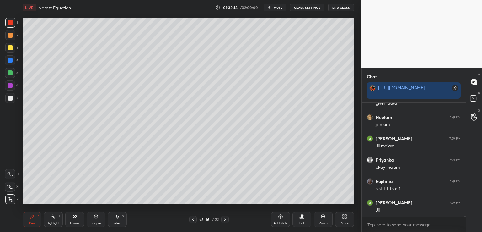
click at [11, 98] on div at bounding box center [10, 97] width 5 height 5
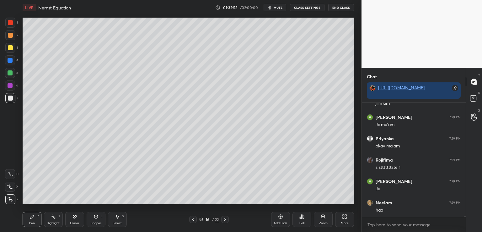
scroll to position [10168, 0]
click at [194, 219] on icon at bounding box center [193, 219] width 5 height 5
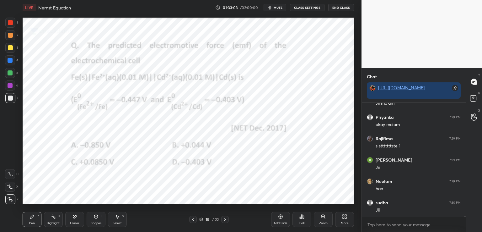
click at [224, 220] on icon at bounding box center [225, 219] width 5 height 5
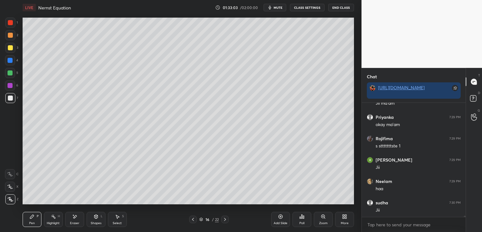
click at [73, 218] on icon at bounding box center [74, 216] width 5 height 5
click at [29, 219] on div "Pen P" at bounding box center [32, 219] width 19 height 15
click at [192, 220] on icon at bounding box center [193, 219] width 5 height 5
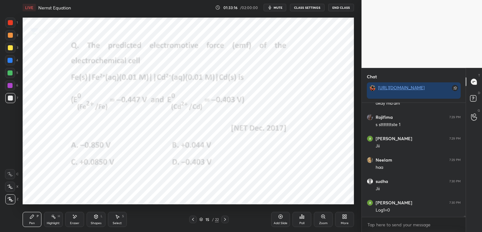
click at [226, 218] on icon at bounding box center [225, 219] width 5 height 5
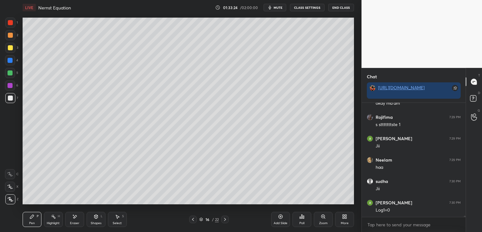
click at [193, 220] on icon at bounding box center [193, 219] width 2 height 3
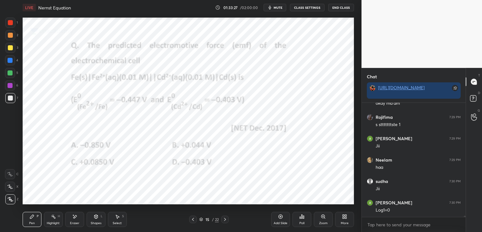
click at [225, 216] on div at bounding box center [225, 219] width 8 height 8
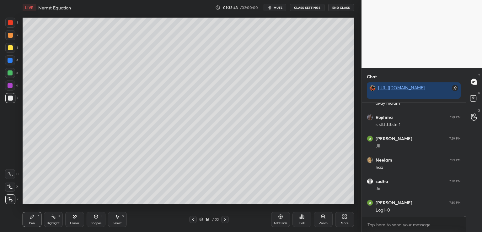
click at [77, 213] on div "Eraser" at bounding box center [74, 219] width 19 height 15
click at [35, 220] on div "Pen P" at bounding box center [32, 219] width 19 height 15
click at [12, 47] on div at bounding box center [10, 47] width 5 height 5
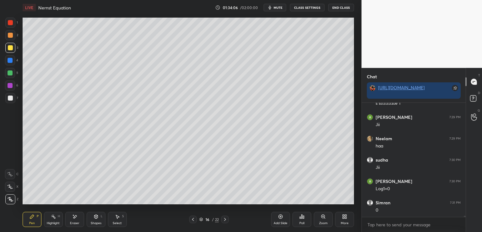
click at [193, 220] on icon at bounding box center [193, 219] width 2 height 3
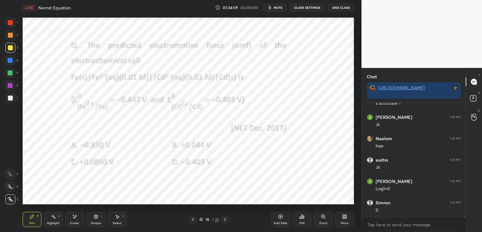
click at [224, 219] on icon at bounding box center [225, 219] width 5 height 5
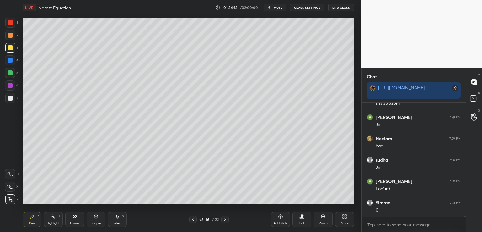
scroll to position [10232, 0]
click at [194, 219] on icon at bounding box center [193, 219] width 5 height 5
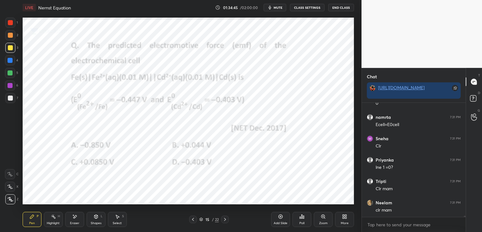
scroll to position [10339, 0]
click at [222, 219] on div at bounding box center [225, 219] width 8 height 8
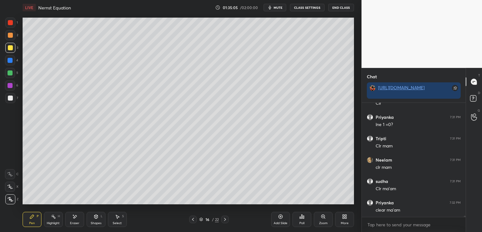
scroll to position [10382, 0]
click at [192, 219] on icon at bounding box center [193, 219] width 5 height 5
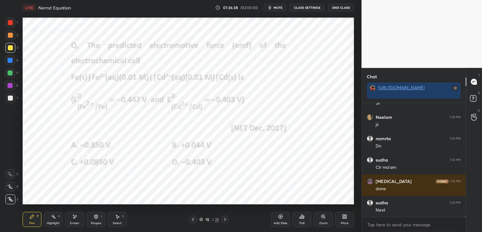
scroll to position [10574, 0]
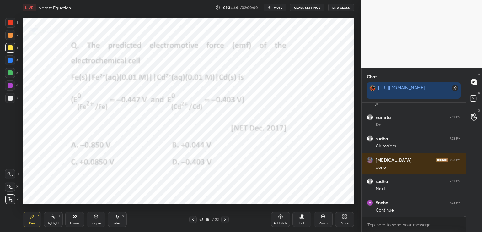
click at [226, 219] on icon at bounding box center [225, 219] width 5 height 5
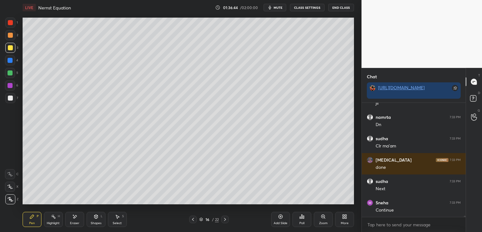
click at [225, 219] on icon at bounding box center [225, 219] width 2 height 3
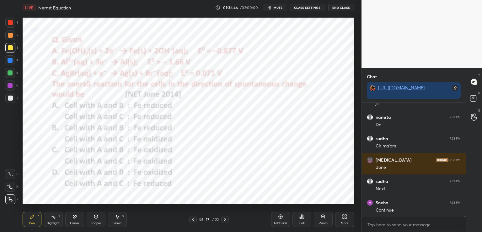
click at [223, 222] on div at bounding box center [225, 219] width 8 height 8
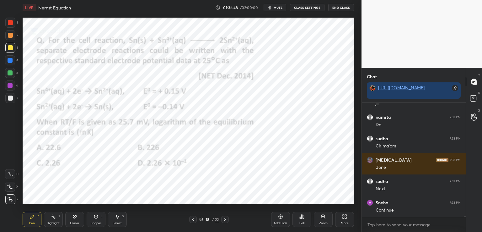
click at [11, 21] on div at bounding box center [10, 22] width 5 height 5
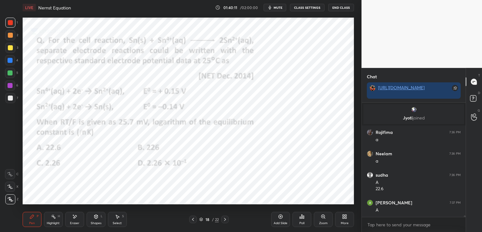
scroll to position [8119, 0]
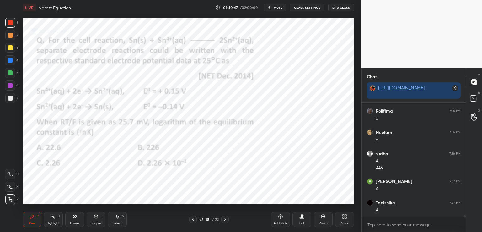
click at [75, 217] on icon at bounding box center [74, 216] width 3 height 3
click at [33, 218] on icon at bounding box center [32, 216] width 5 height 5
click at [12, 61] on div at bounding box center [10, 60] width 5 height 5
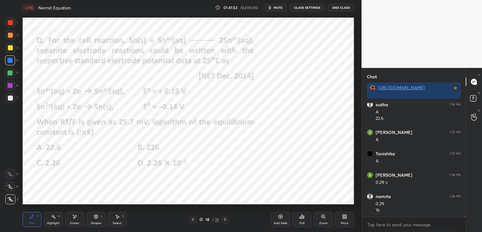
scroll to position [8190, 0]
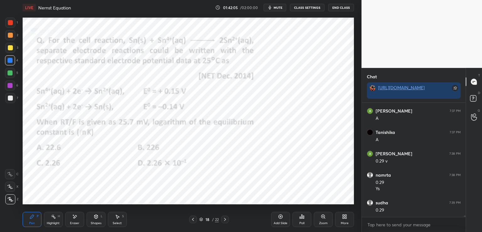
click at [76, 220] on div "Eraser" at bounding box center [74, 219] width 19 height 15
click at [32, 219] on icon at bounding box center [32, 216] width 5 height 5
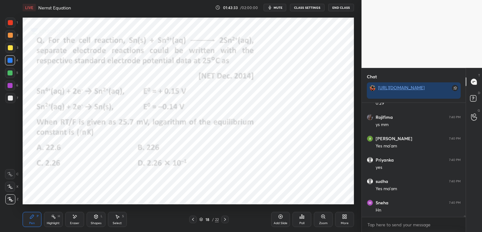
scroll to position [8319, 0]
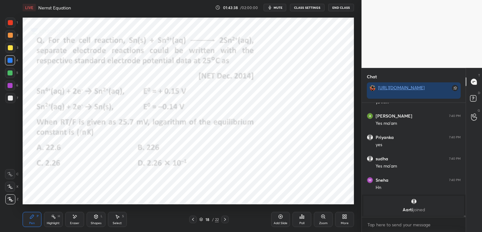
click at [225, 218] on icon at bounding box center [225, 219] width 5 height 5
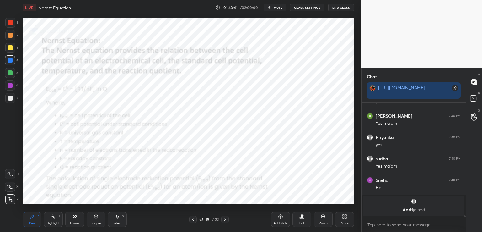
click at [225, 218] on icon at bounding box center [225, 219] width 5 height 5
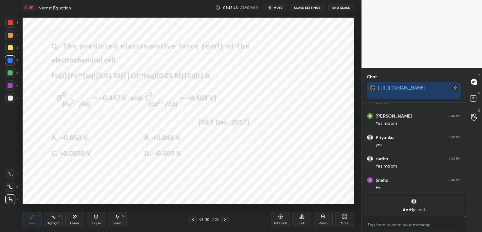
click at [192, 217] on icon at bounding box center [193, 219] width 5 height 5
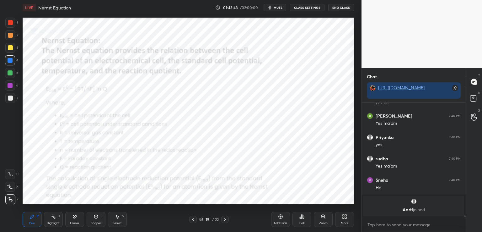
click at [192, 218] on icon at bounding box center [193, 219] width 5 height 5
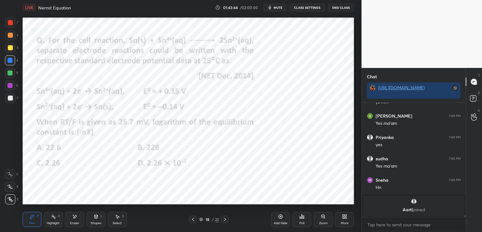
click at [224, 219] on icon at bounding box center [225, 219] width 5 height 5
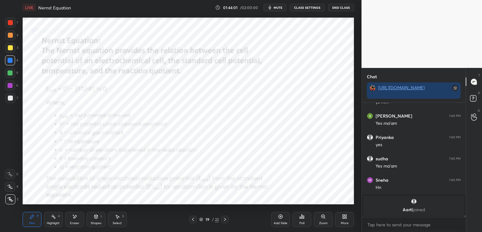
click at [192, 220] on icon at bounding box center [193, 219] width 5 height 5
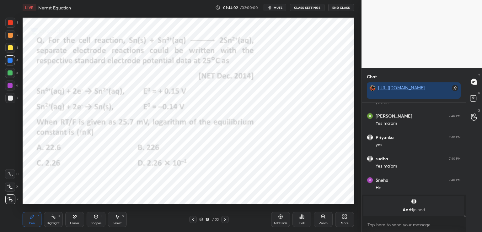
click at [192, 219] on icon at bounding box center [193, 219] width 5 height 5
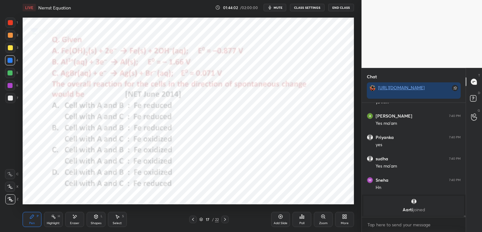
click at [192, 218] on icon at bounding box center [193, 219] width 5 height 5
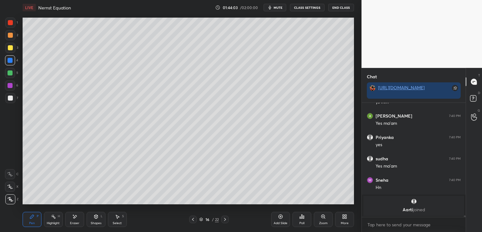
click at [223, 220] on icon at bounding box center [225, 219] width 5 height 5
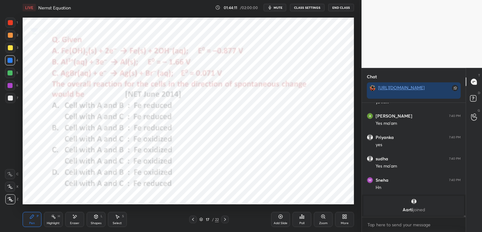
click at [278, 5] on button "mute" at bounding box center [275, 8] width 23 height 8
click at [341, 4] on button "End Class" at bounding box center [341, 8] width 26 height 8
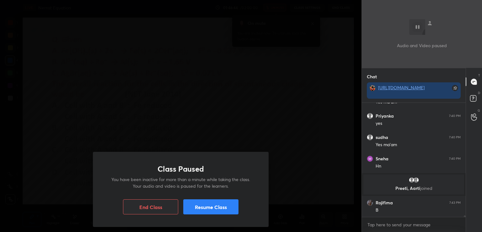
scroll to position [8288, 0]
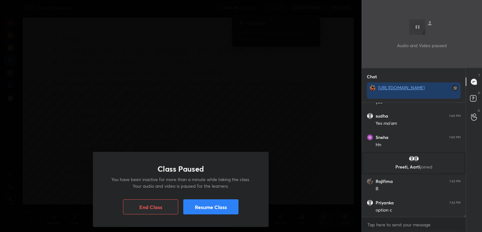
click at [218, 206] on button "Resume Class" at bounding box center [210, 206] width 55 height 15
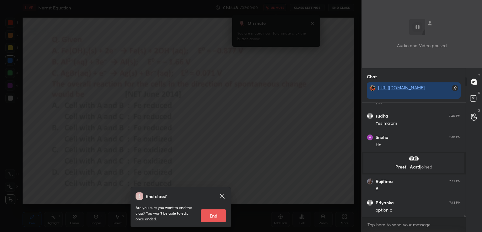
click at [222, 198] on icon at bounding box center [223, 196] width 8 height 8
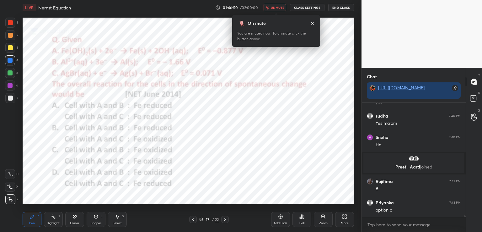
click at [281, 5] on button "unmute" at bounding box center [275, 8] width 23 height 8
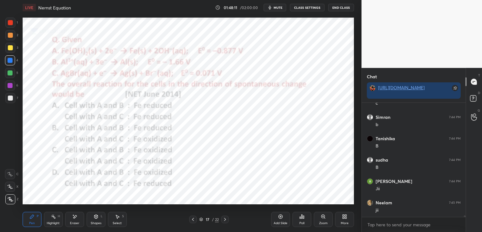
scroll to position [8502, 0]
click at [74, 218] on icon at bounding box center [74, 216] width 3 height 3
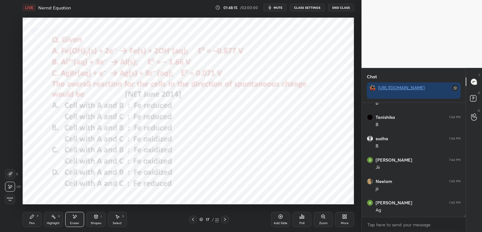
click at [32, 220] on div "Pen P" at bounding box center [32, 219] width 19 height 15
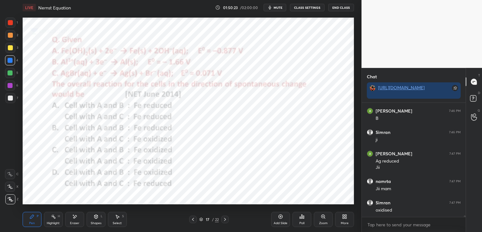
scroll to position [8700, 0]
click at [12, 22] on div at bounding box center [10, 22] width 5 height 5
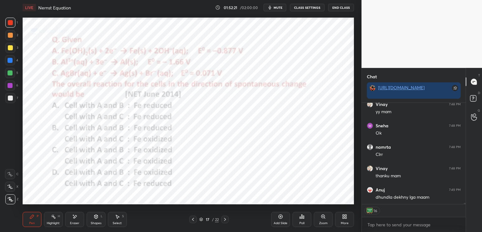
scroll to position [9076, 0]
click at [200, 220] on icon at bounding box center [201, 219] width 4 height 4
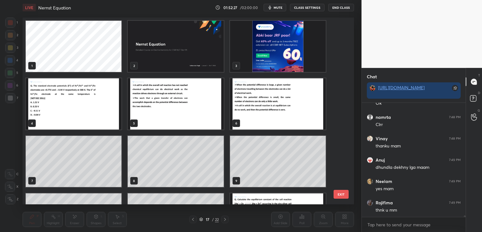
scroll to position [9106, 0]
click at [295, 63] on img "grid" at bounding box center [278, 46] width 96 height 51
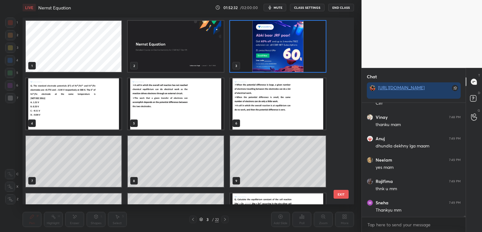
click at [295, 63] on img "grid" at bounding box center [278, 46] width 96 height 51
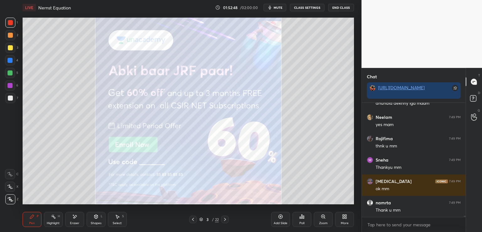
scroll to position [9170, 0]
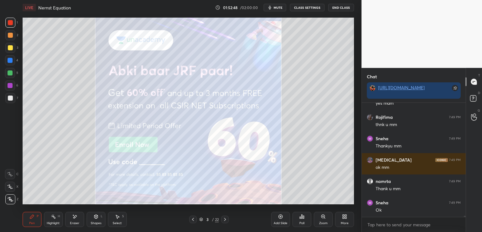
click at [227, 218] on icon at bounding box center [225, 219] width 5 height 5
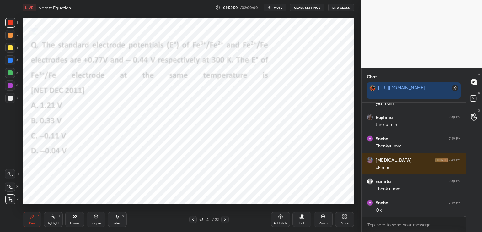
click at [227, 218] on icon at bounding box center [225, 219] width 5 height 5
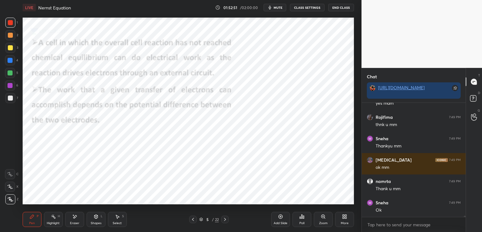
click at [227, 219] on icon at bounding box center [225, 219] width 5 height 5
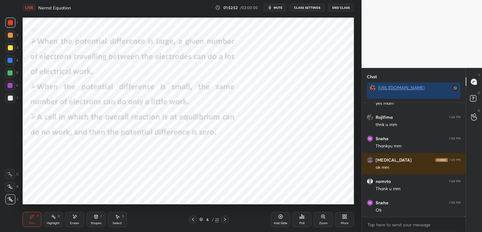
click at [227, 219] on icon at bounding box center [225, 219] width 5 height 5
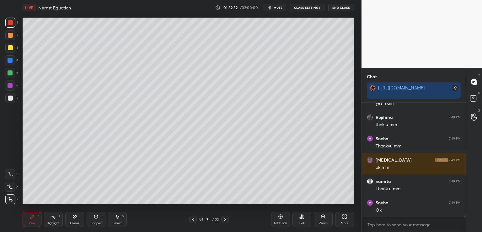
click at [227, 219] on icon at bounding box center [225, 219] width 5 height 5
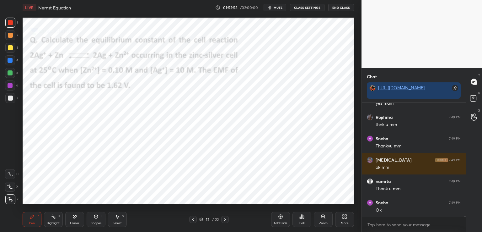
click at [227, 219] on icon at bounding box center [225, 219] width 5 height 5
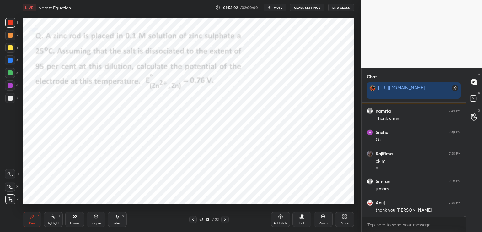
scroll to position [9262, 0]
click at [193, 219] on icon at bounding box center [193, 219] width 2 height 3
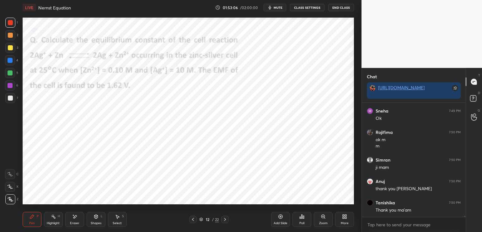
click at [225, 219] on icon at bounding box center [225, 219] width 5 height 5
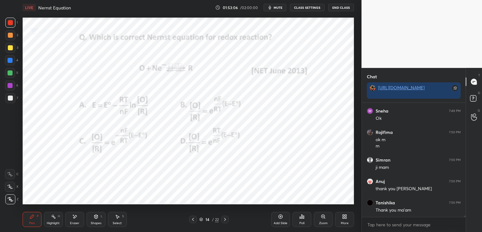
click at [225, 219] on icon at bounding box center [225, 219] width 5 height 5
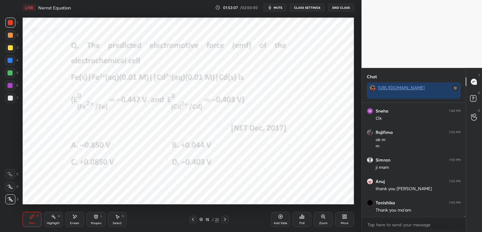
click at [225, 219] on icon at bounding box center [225, 219] width 5 height 5
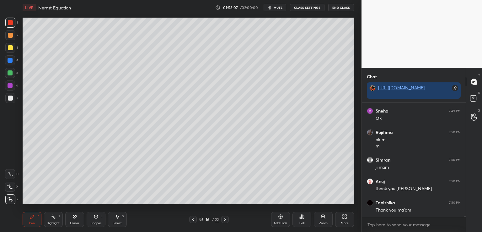
click at [225, 219] on icon at bounding box center [225, 219] width 5 height 5
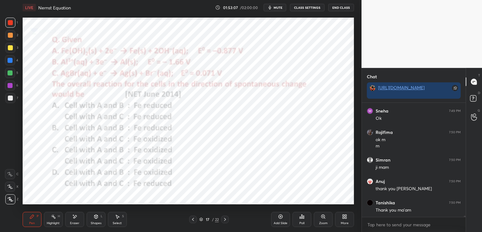
click at [225, 219] on icon at bounding box center [225, 219] width 5 height 5
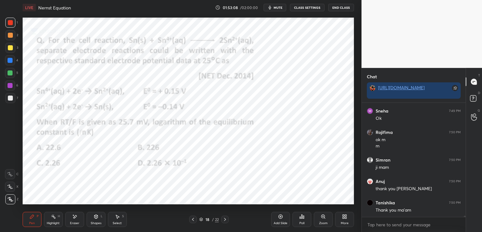
click at [225, 219] on icon at bounding box center [225, 219] width 5 height 5
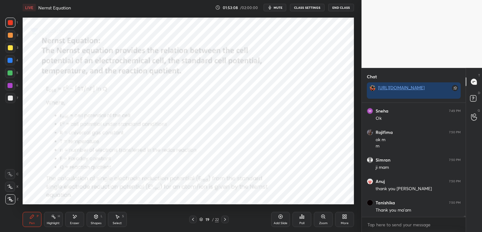
click at [225, 220] on icon at bounding box center [225, 219] width 5 height 5
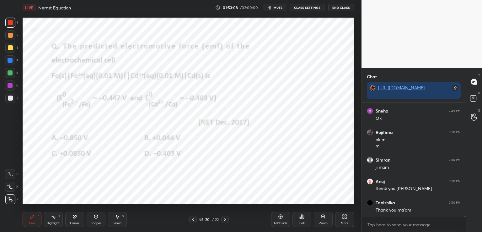
click at [224, 221] on icon at bounding box center [225, 219] width 5 height 5
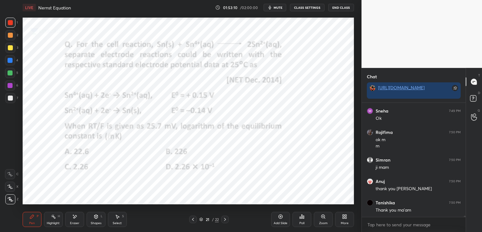
click at [224, 220] on icon at bounding box center [225, 219] width 5 height 5
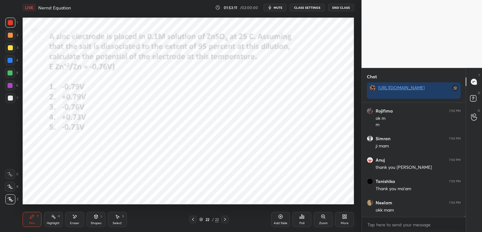
click at [224, 220] on icon at bounding box center [225, 219] width 5 height 5
click at [198, 217] on div "22 / 22" at bounding box center [209, 219] width 40 height 8
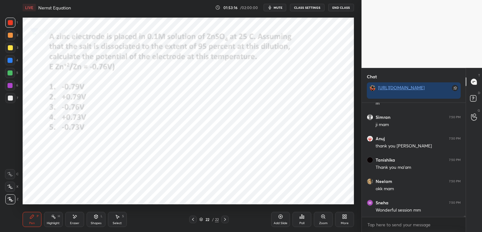
scroll to position [9326, 0]
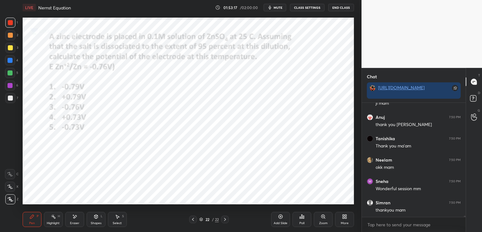
click at [201, 220] on icon at bounding box center [201, 219] width 4 height 4
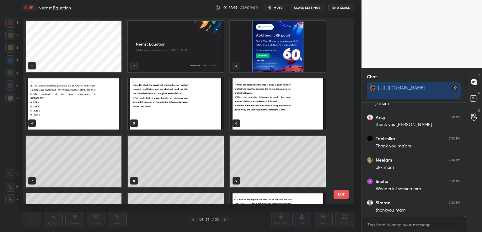
scroll to position [0, 0]
click at [175, 50] on img "grid" at bounding box center [176, 46] width 96 height 51
click at [172, 69] on img "grid" at bounding box center [176, 46] width 96 height 51
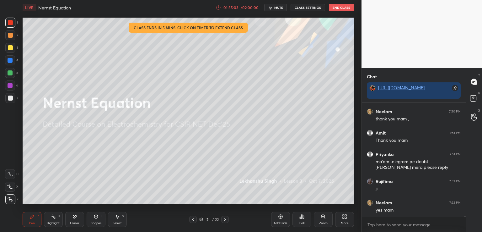
scroll to position [9487, 0]
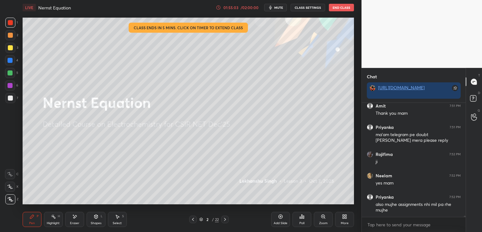
click at [11, 96] on div at bounding box center [10, 97] width 5 height 5
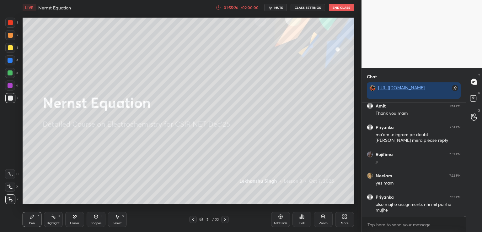
click at [283, 5] on button "mute" at bounding box center [275, 8] width 23 height 8
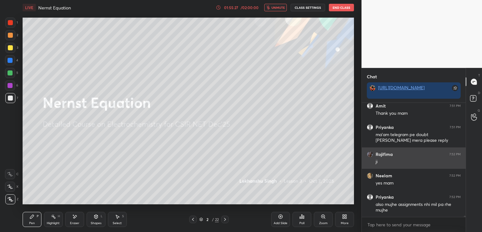
click at [343, 5] on button "End Class" at bounding box center [341, 8] width 25 height 8
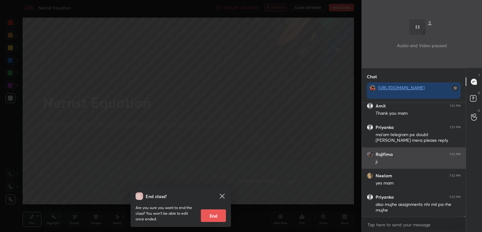
scroll to position [9493, 0]
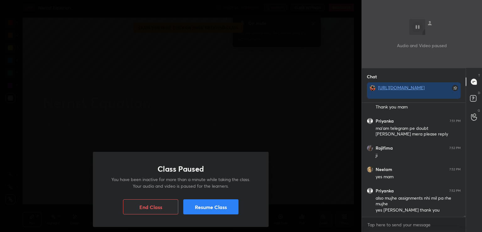
click at [226, 206] on button "Resume Class" at bounding box center [210, 206] width 55 height 15
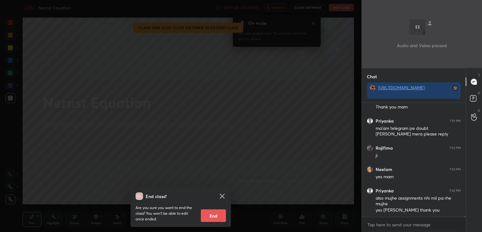
click at [215, 216] on button "End" at bounding box center [213, 215] width 25 height 13
type textarea "x"
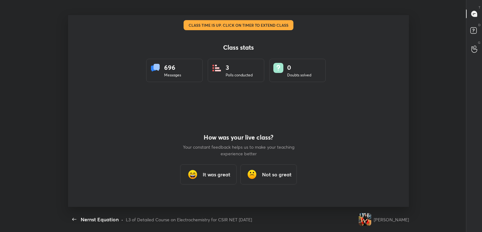
scroll to position [31210, 30927]
